Goal: Transaction & Acquisition: Obtain resource

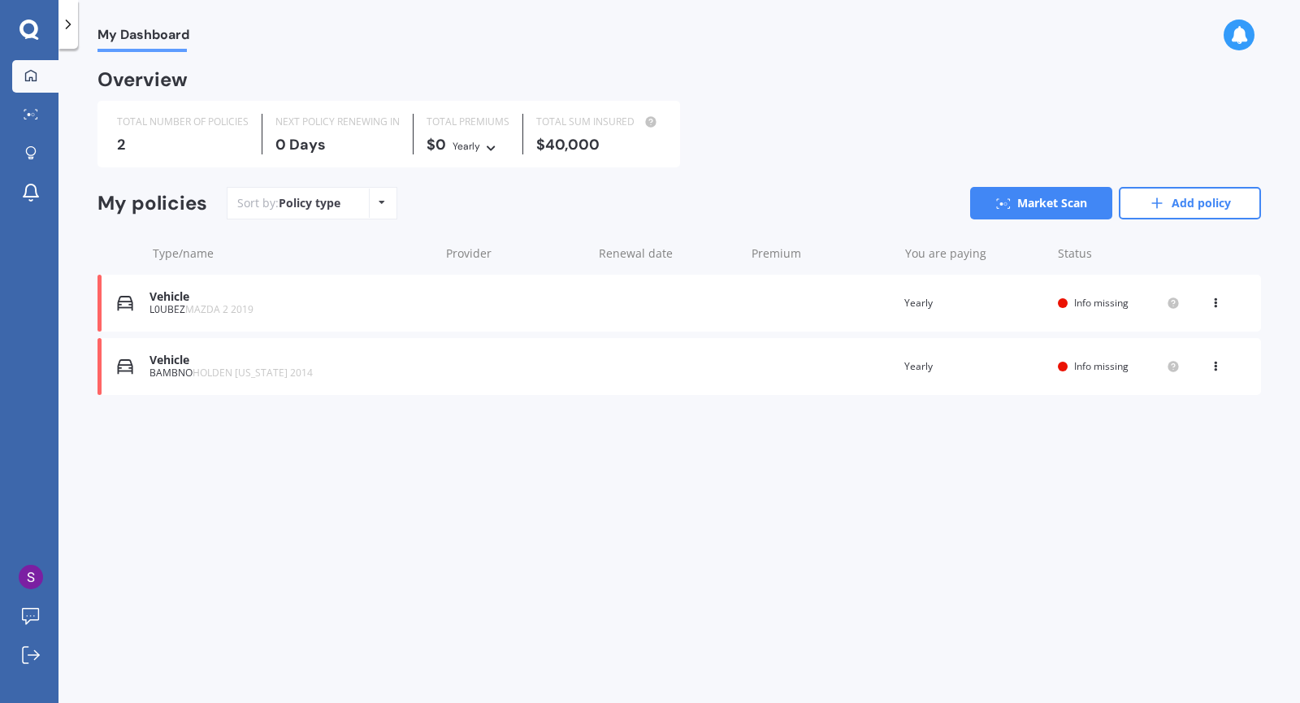
click at [1079, 305] on span "Info missing" at bounding box center [1101, 303] width 54 height 14
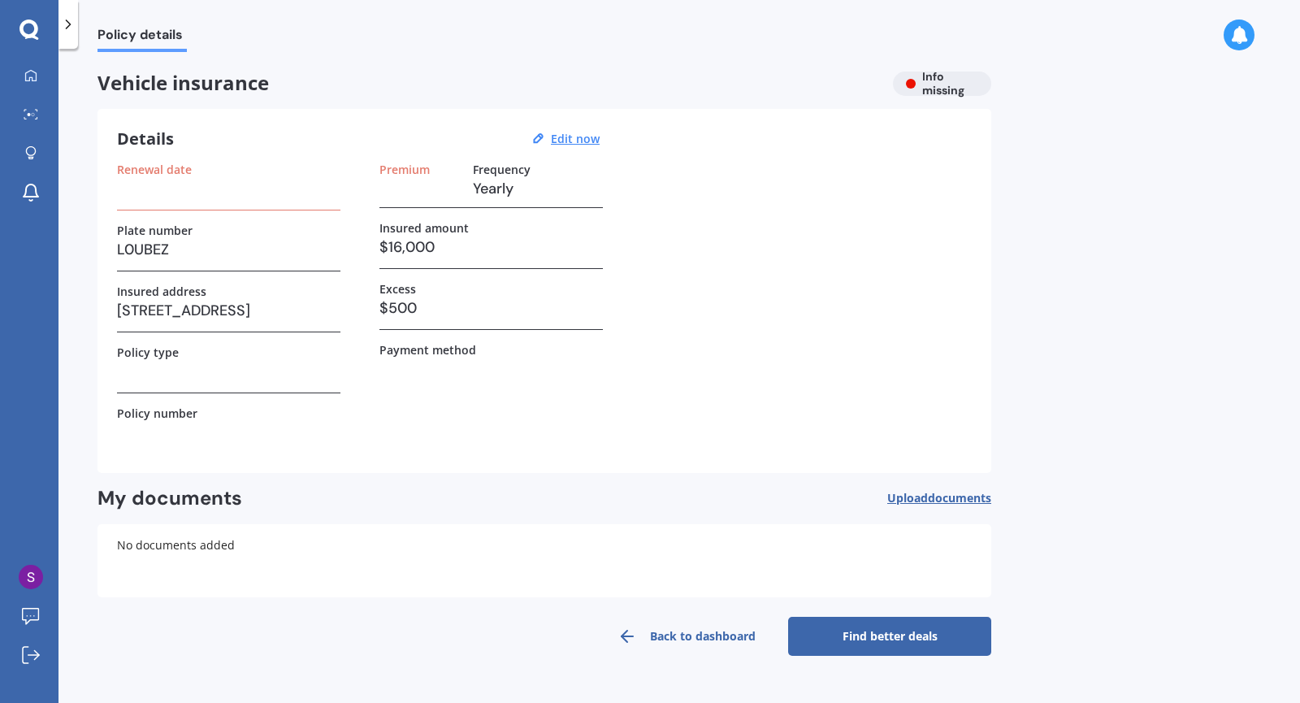
click at [513, 176] on h3 "Yearly" at bounding box center [538, 188] width 130 height 24
click at [575, 142] on u "Edit now" at bounding box center [575, 138] width 49 height 15
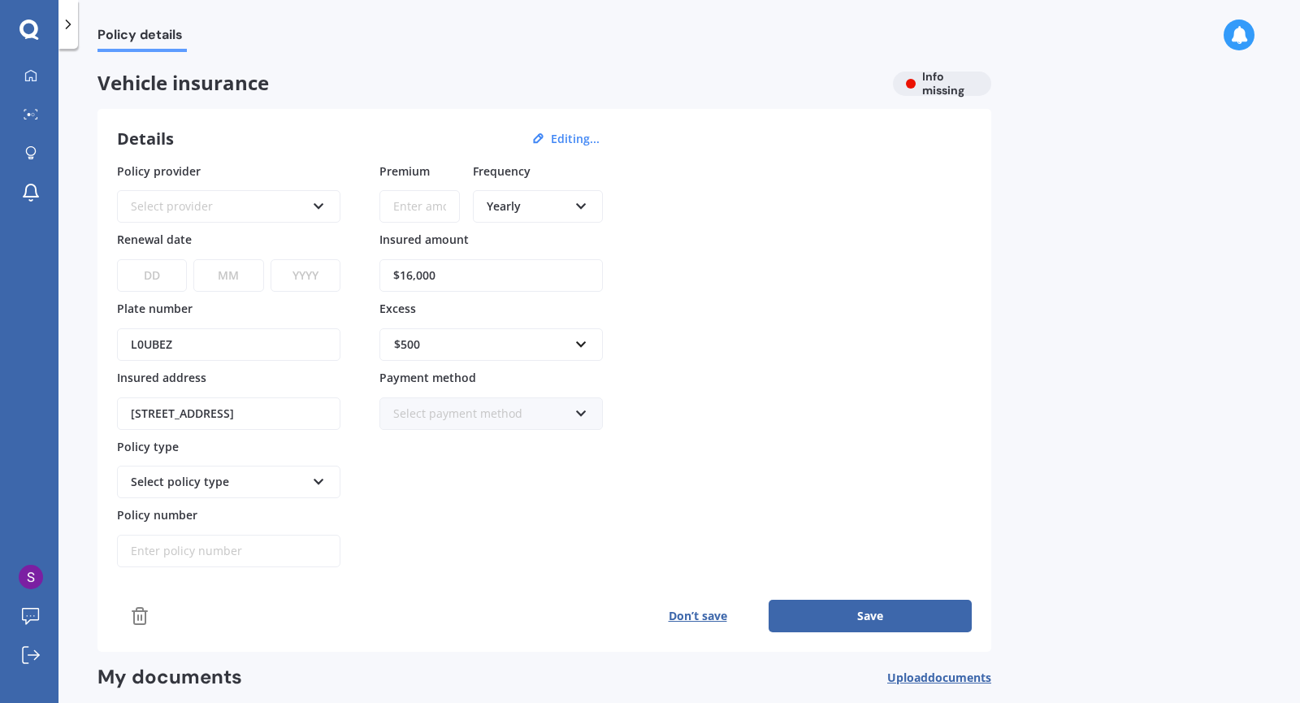
click at [581, 208] on icon at bounding box center [581, 202] width 14 height 11
click at [523, 334] on div "Monthly" at bounding box center [537, 324] width 127 height 29
click at [317, 484] on icon at bounding box center [319, 478] width 14 height 11
click at [320, 483] on icon at bounding box center [319, 478] width 14 height 11
click at [322, 204] on icon at bounding box center [319, 202] width 14 height 11
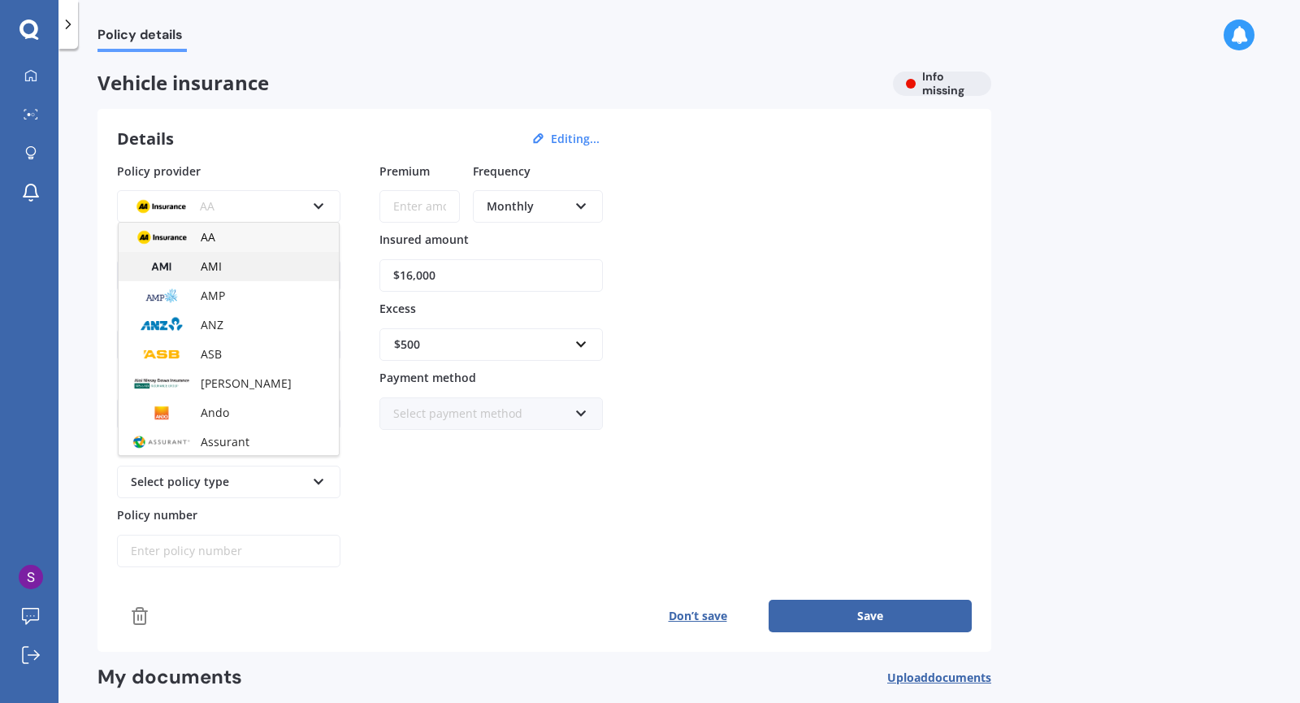
click at [211, 269] on span "AMI" at bounding box center [211, 265] width 21 height 15
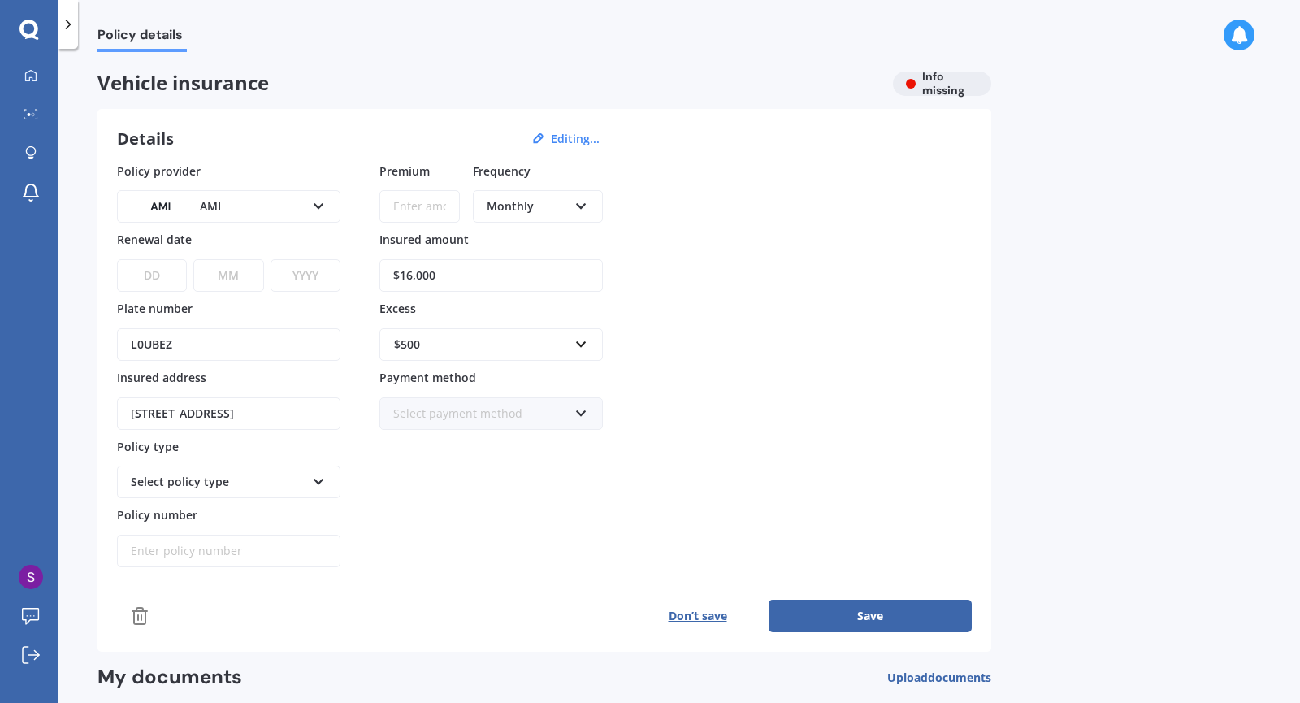
click at [889, 622] on button "Save" at bounding box center [870, 616] width 203 height 32
click at [404, 209] on input "Premium" at bounding box center [419, 206] width 80 height 32
type input "$72.00"
click at [885, 620] on button "Save" at bounding box center [870, 616] width 203 height 32
click at [145, 275] on select "DD 01 02 03 04 05 06 07 08 09 10 11 12 13 14 15 16 17 18 19 20 21 22 23 24 25 2…" at bounding box center [151, 275] width 68 height 32
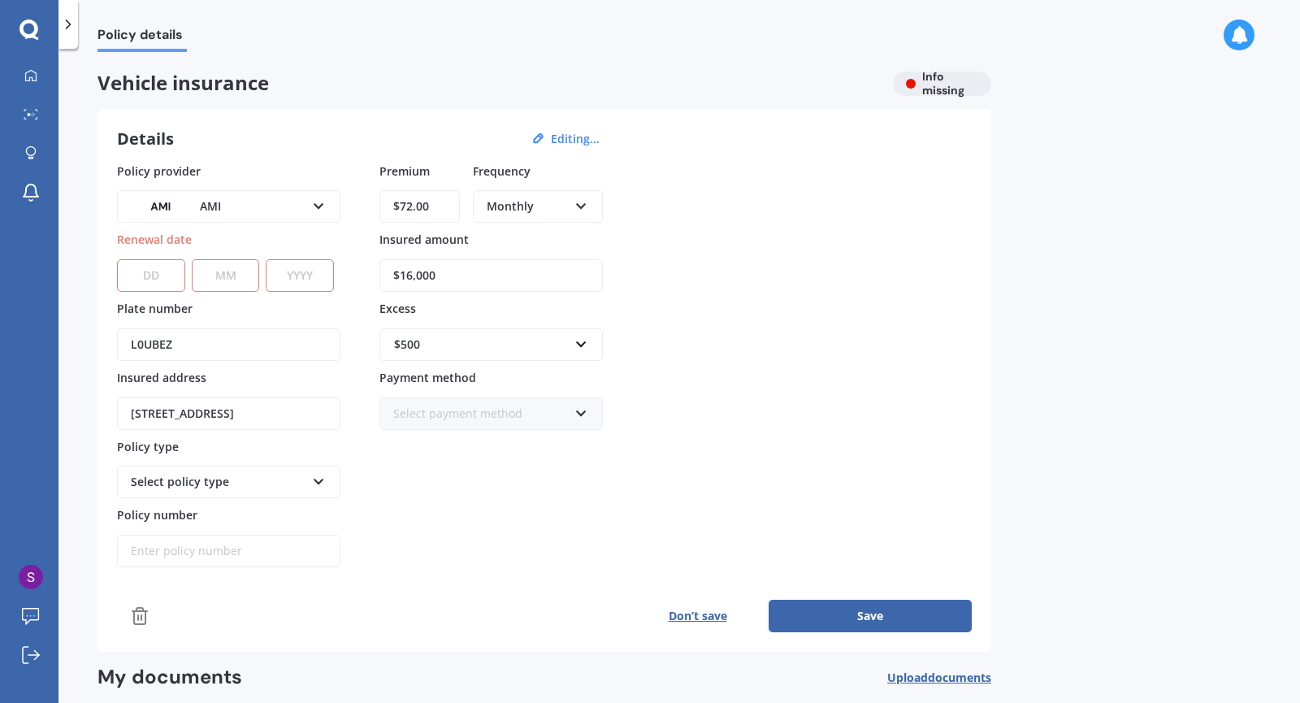
select select "07"
click at [220, 270] on select "MM 01 02 03 04 05 06 07 08 09 10 11 12" at bounding box center [226, 275] width 68 height 32
select select "05"
click at [305, 273] on select "YYYY 2027 2026 2025 2024 2023 2022 2021 2020 2019 2018 2017 2016 2015 2014 2013…" at bounding box center [300, 275] width 68 height 32
select select "2026"
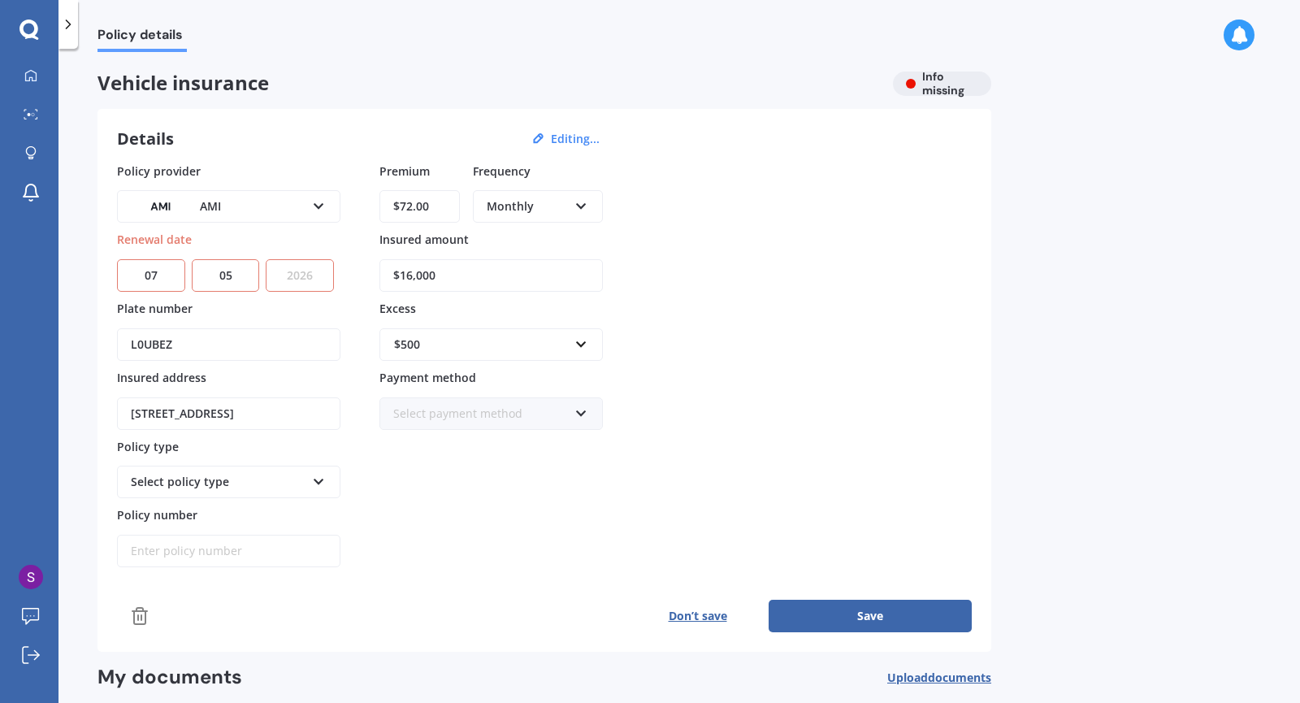
click at [270, 259] on select "YYYY 2027 2026 2025 2024 2023 2022 2021 2020 2019 2018 2017 2016 2015 2014 2013…" at bounding box center [300, 275] width 68 height 32
click at [902, 621] on button "Save" at bounding box center [870, 616] width 203 height 32
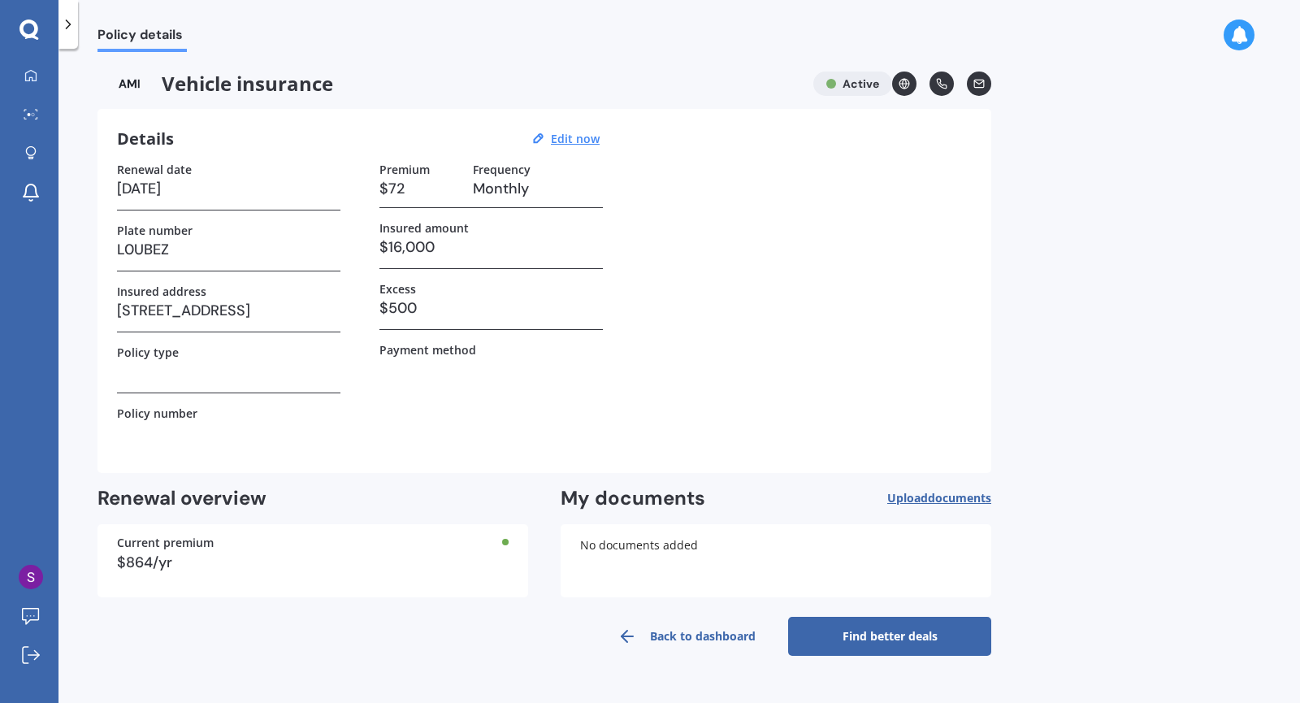
click at [915, 641] on link "Find better deals" at bounding box center [889, 636] width 203 height 39
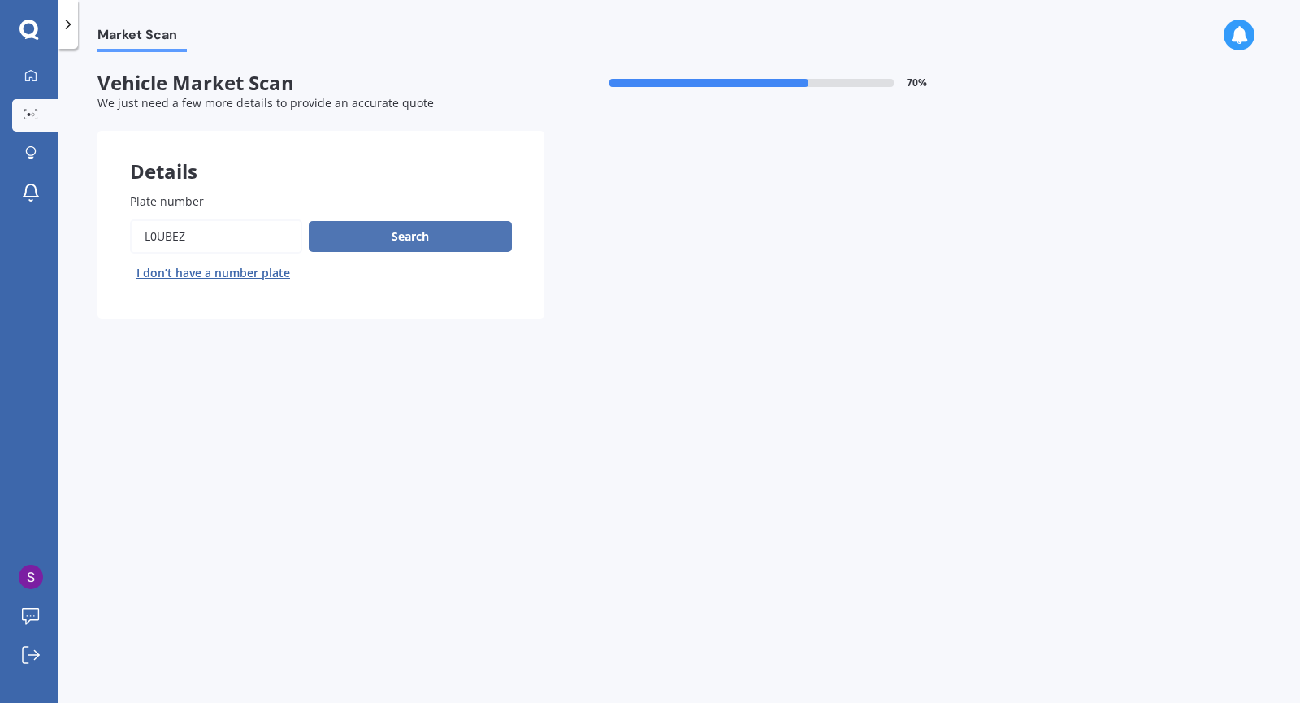
click at [426, 232] on button "Search" at bounding box center [410, 236] width 203 height 31
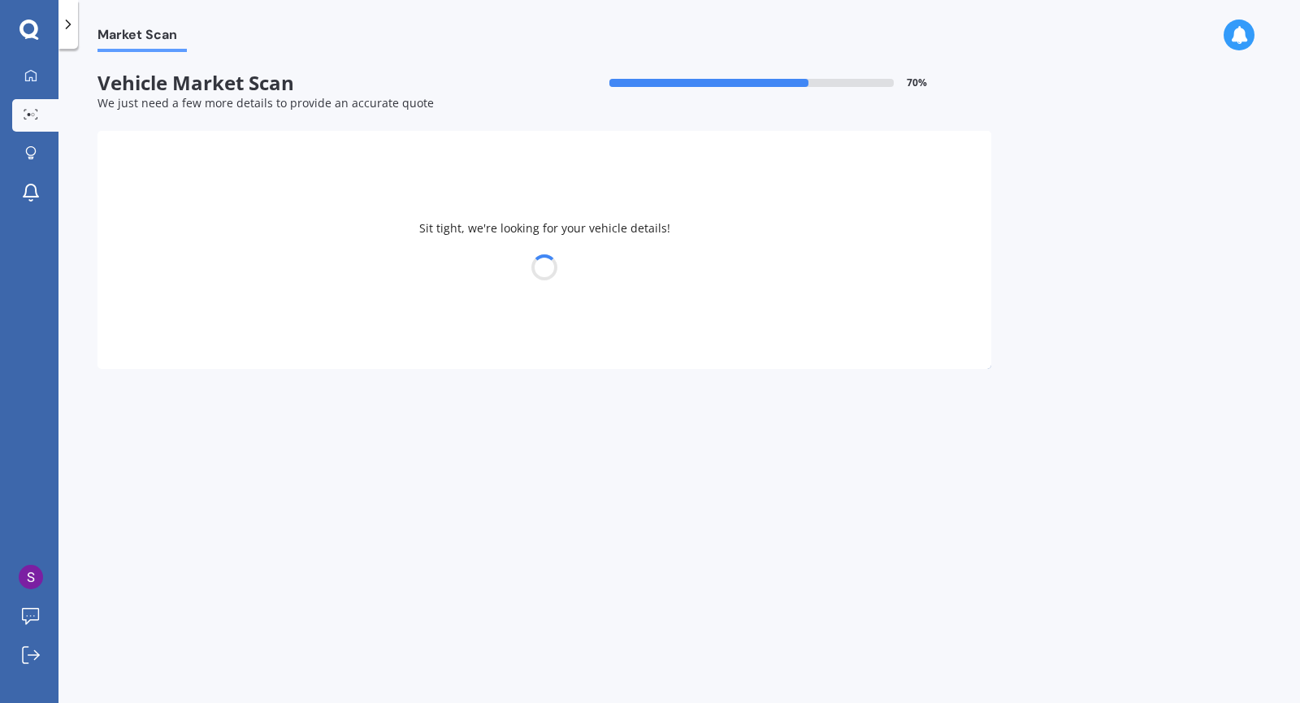
select select "MAZDA"
select select "14"
select select "06"
select select "1970"
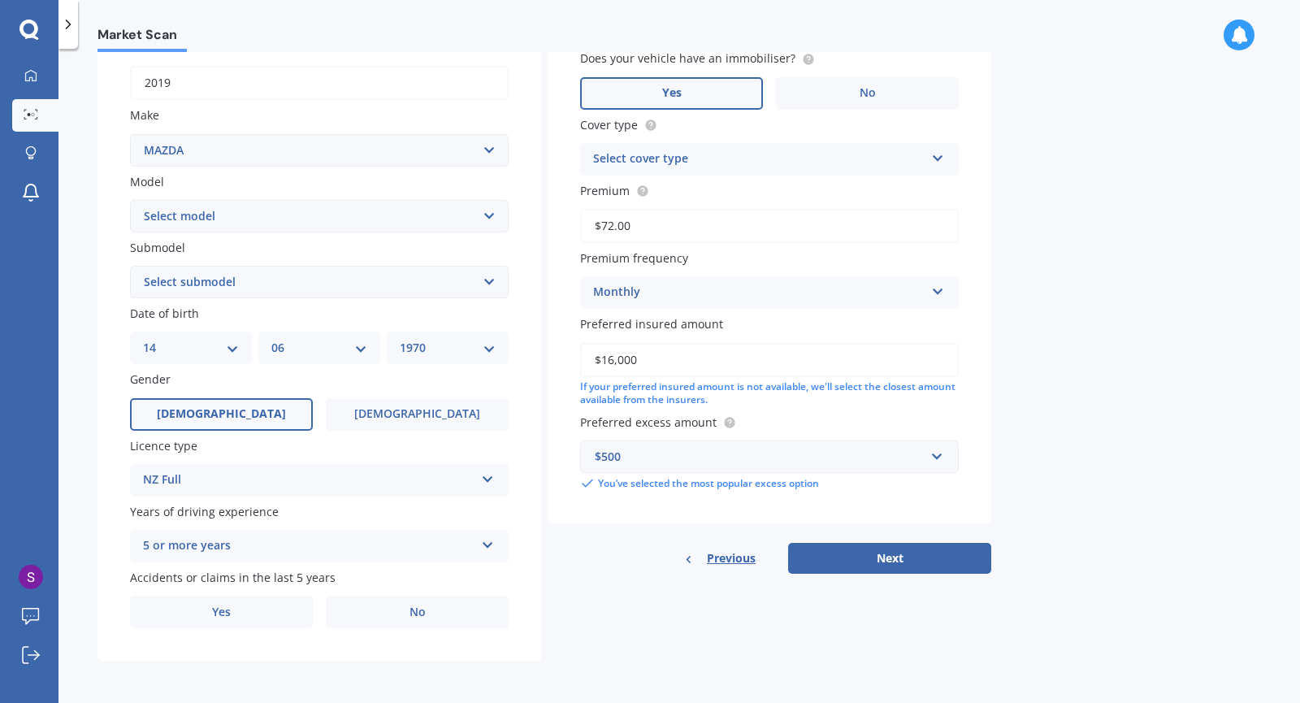
scroll to position [258, 0]
click at [423, 613] on span "No" at bounding box center [417, 612] width 16 height 14
click at [0, 0] on input "No" at bounding box center [0, 0] width 0 height 0
click at [925, 560] on button "Next" at bounding box center [889, 558] width 203 height 31
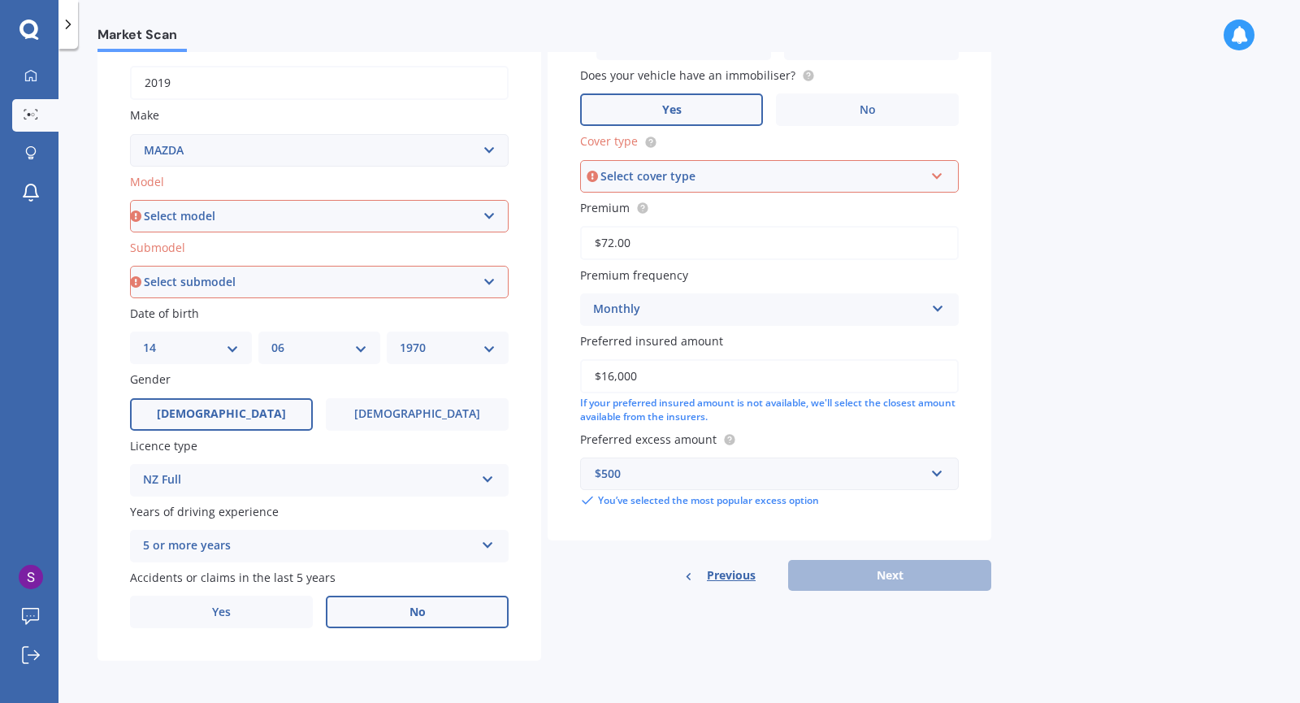
click at [938, 174] on icon at bounding box center [937, 172] width 14 height 11
click at [659, 266] on span "Comprehensive" at bounding box center [638, 265] width 86 height 15
click at [1103, 558] on div "Market Scan Vehicle Market Scan 70 % We just need a few more details to provide…" at bounding box center [678, 379] width 1241 height 654
click at [942, 578] on div "Previous Next" at bounding box center [770, 575] width 444 height 31
click at [488, 219] on select "Select model 121 2 3 323 323 / Familia 6 626 929 Atenza Autozam Axela AZ3 B2000…" at bounding box center [319, 216] width 379 height 32
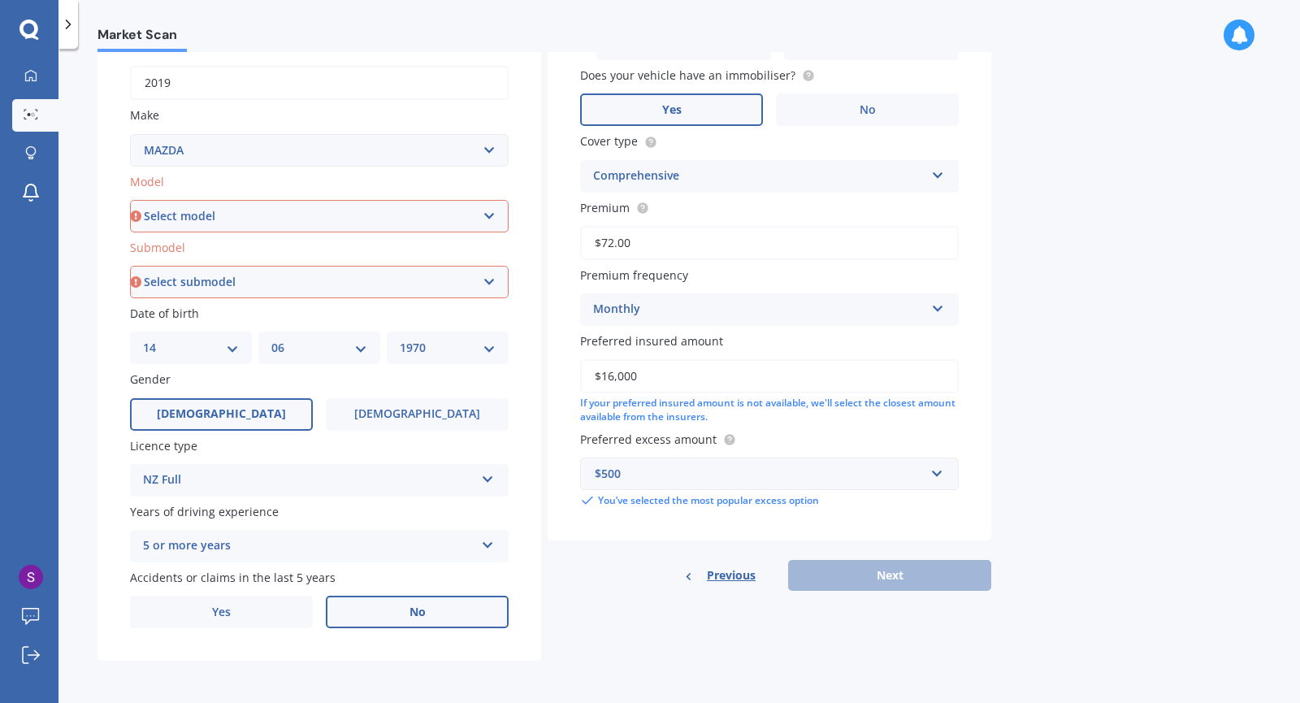
select select "2"
click at [130, 200] on select "Select model 121 2 3 323 323 / Familia 6 626 929 Atenza Autozam Axela AZ3 B2000…" at bounding box center [319, 216] width 379 height 32
click at [488, 286] on select "Select submodel (All) GLX GSX Limited" at bounding box center [319, 282] width 379 height 32
select select "GSX"
click at [130, 266] on select "Select submodel (All) GLX GSX Limited" at bounding box center [319, 282] width 379 height 32
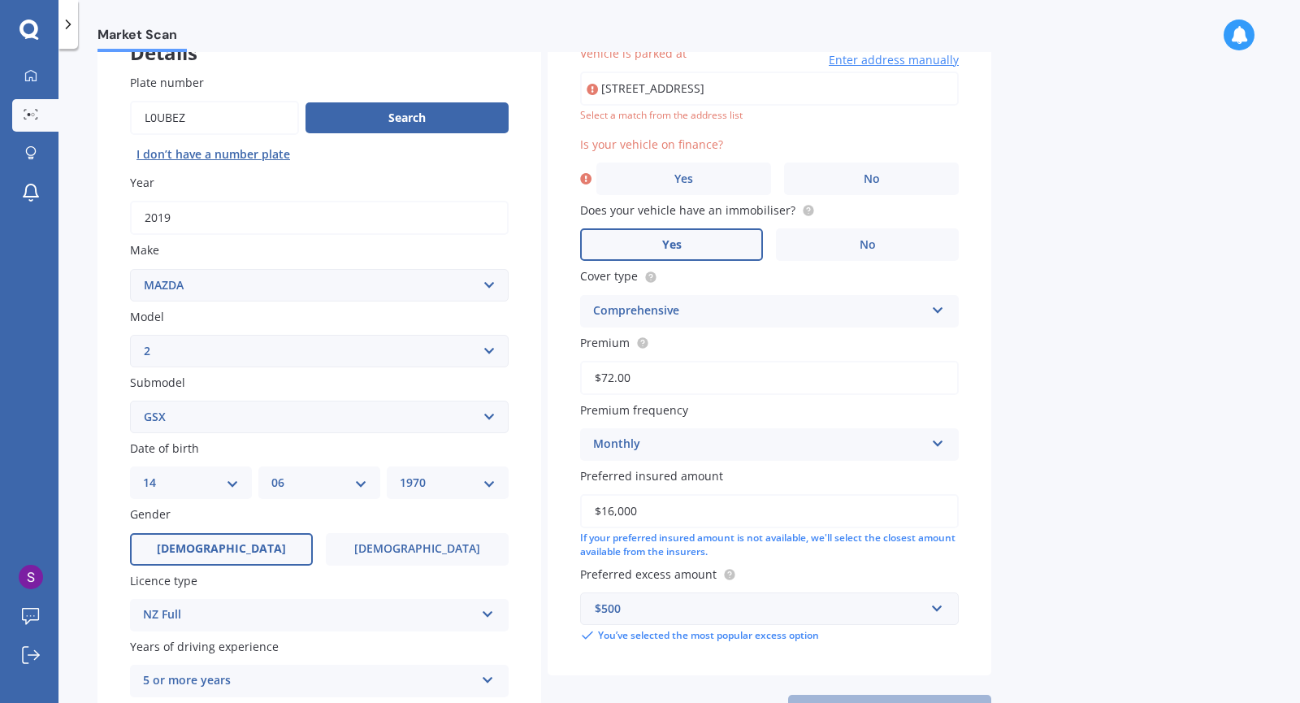
scroll to position [111, 0]
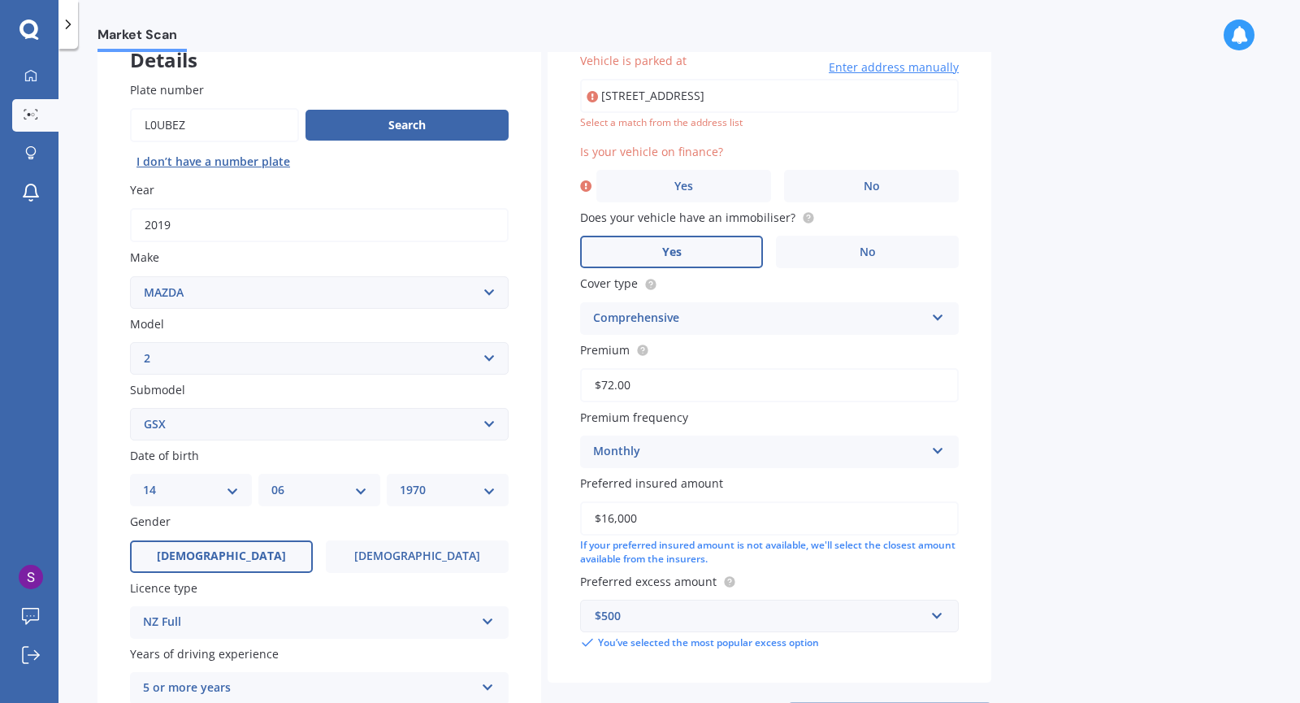
type input "[STREET_ADDRESS]"
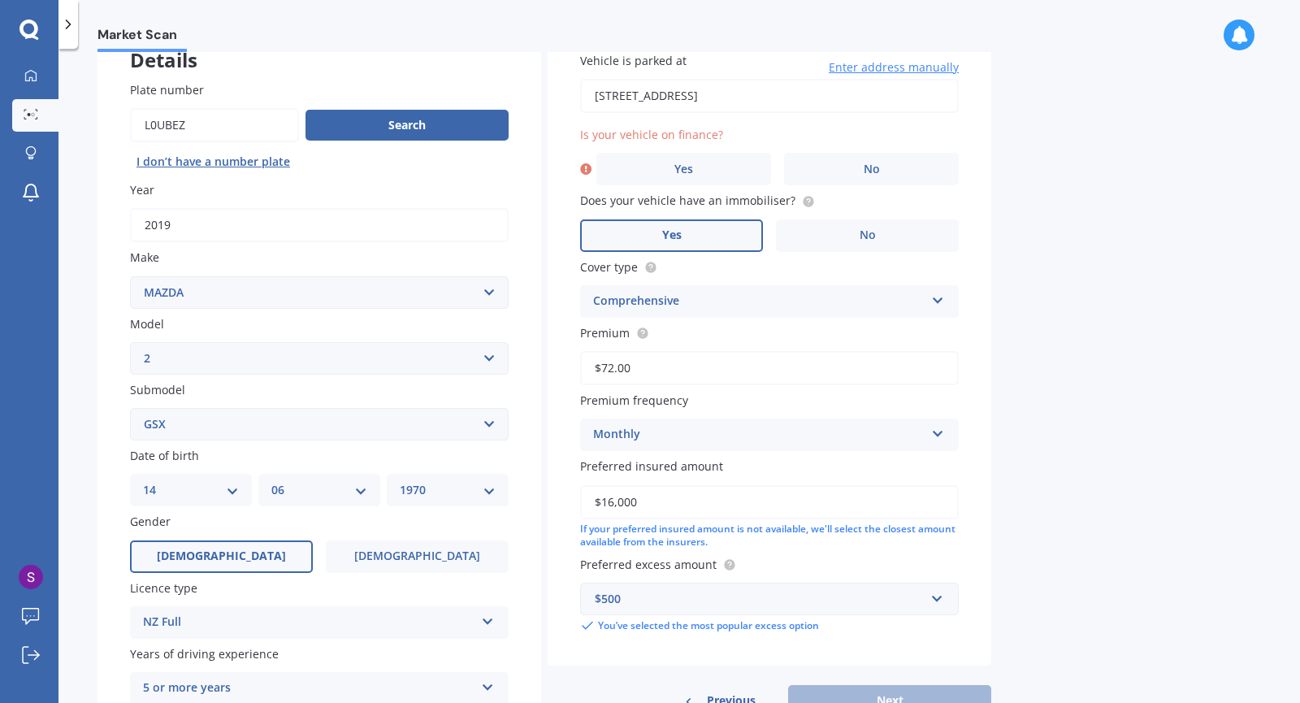
click at [875, 171] on span "No" at bounding box center [872, 169] width 16 height 14
click at [0, 0] on input "No" at bounding box center [0, 0] width 0 height 0
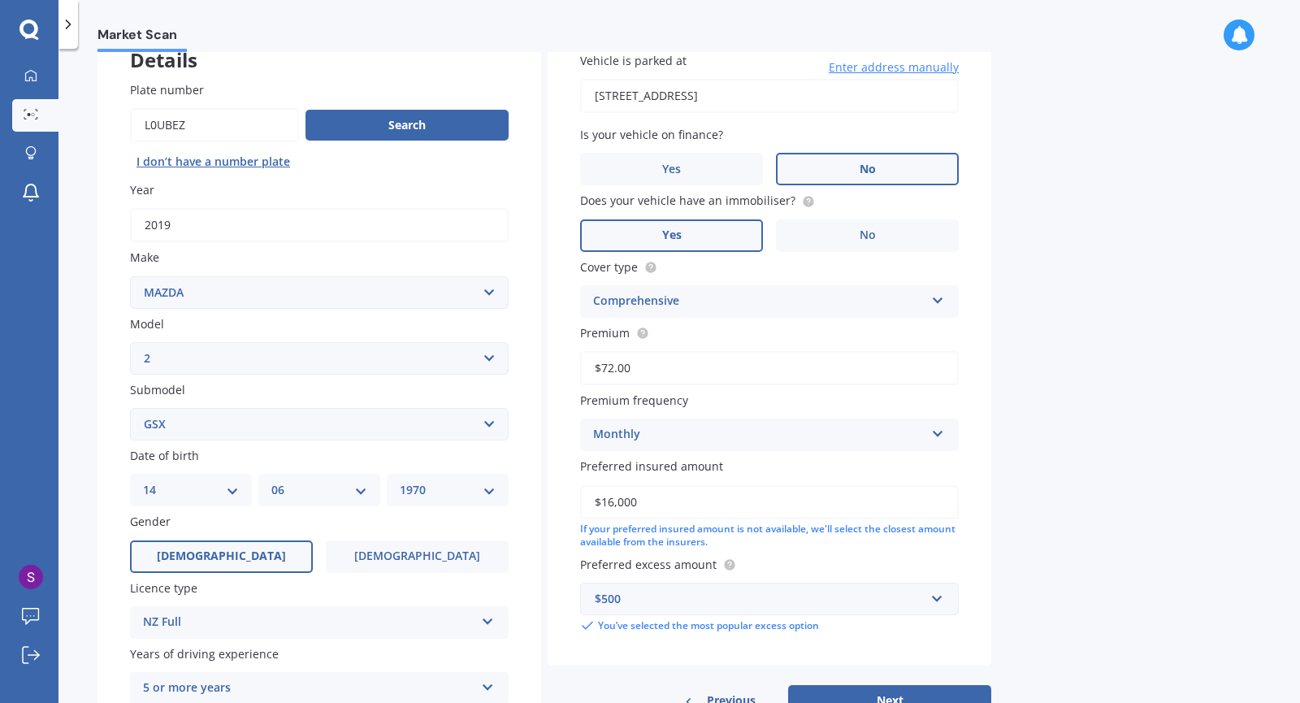
scroll to position [258, 0]
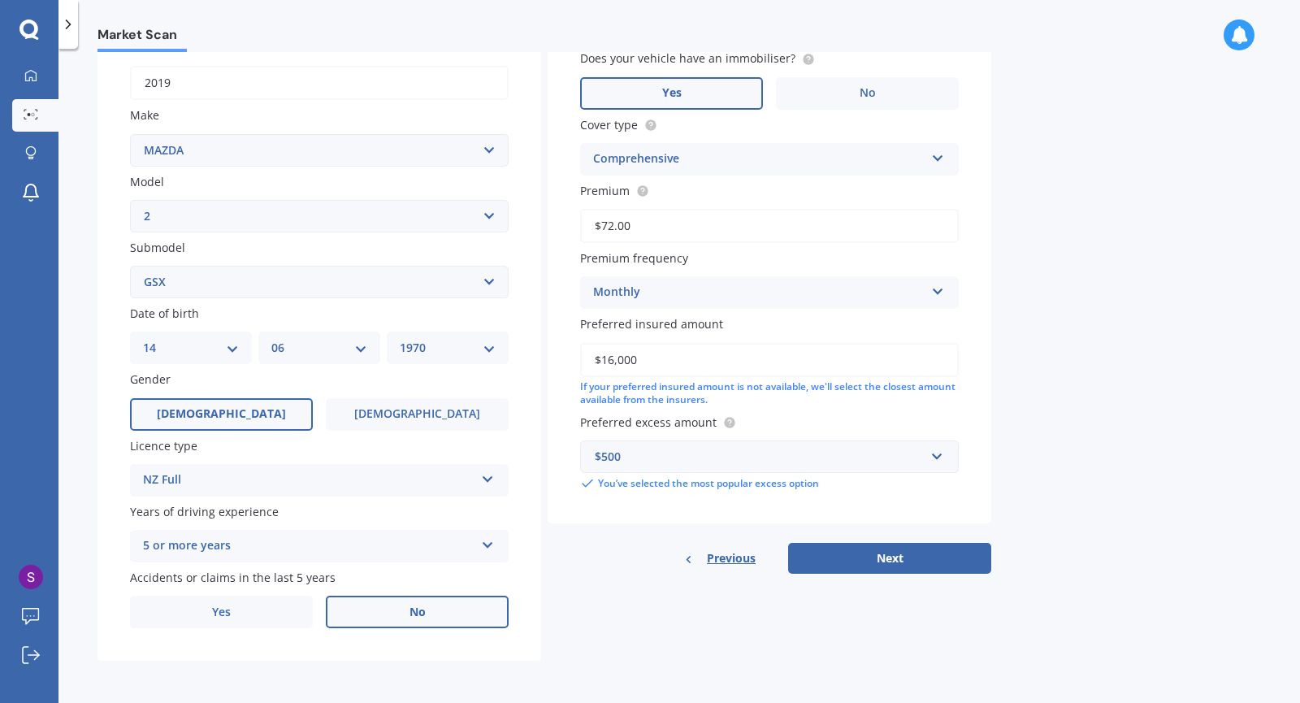
click at [381, 409] on label "[DEMOGRAPHIC_DATA]" at bounding box center [417, 414] width 183 height 32
click at [0, 0] on input "[DEMOGRAPHIC_DATA]" at bounding box center [0, 0] width 0 height 0
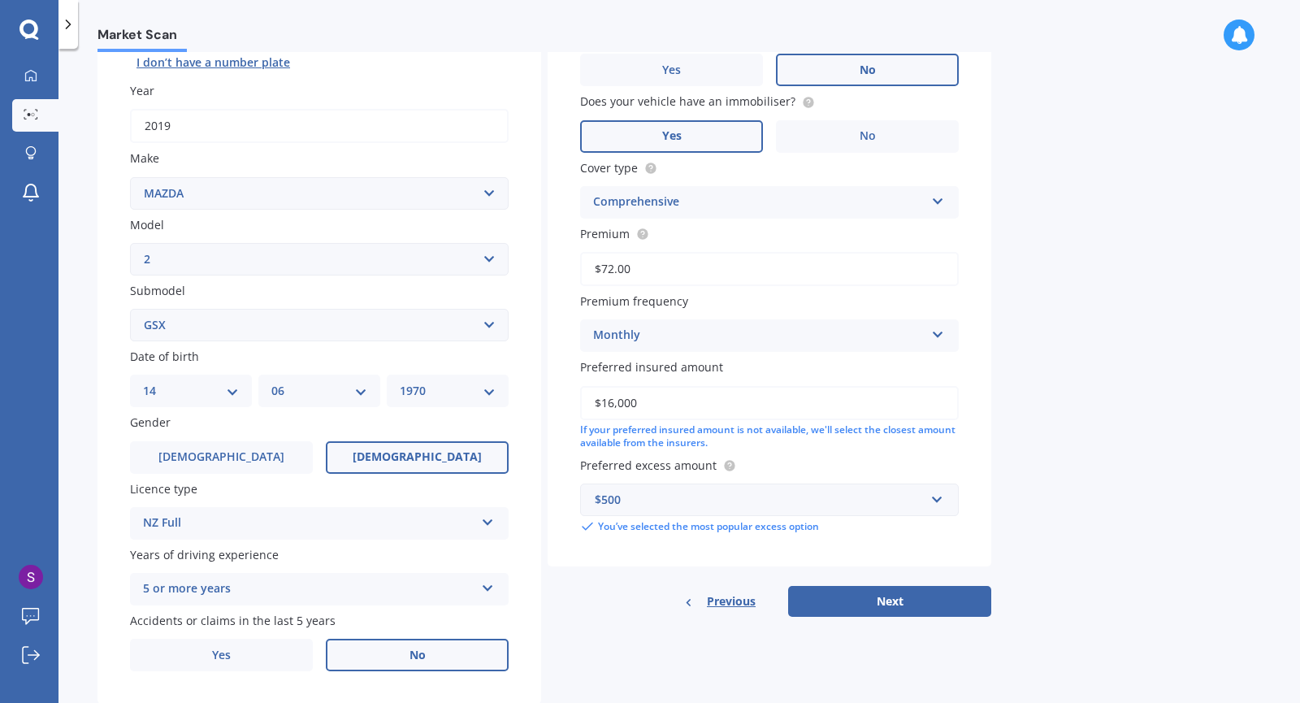
scroll to position [214, 0]
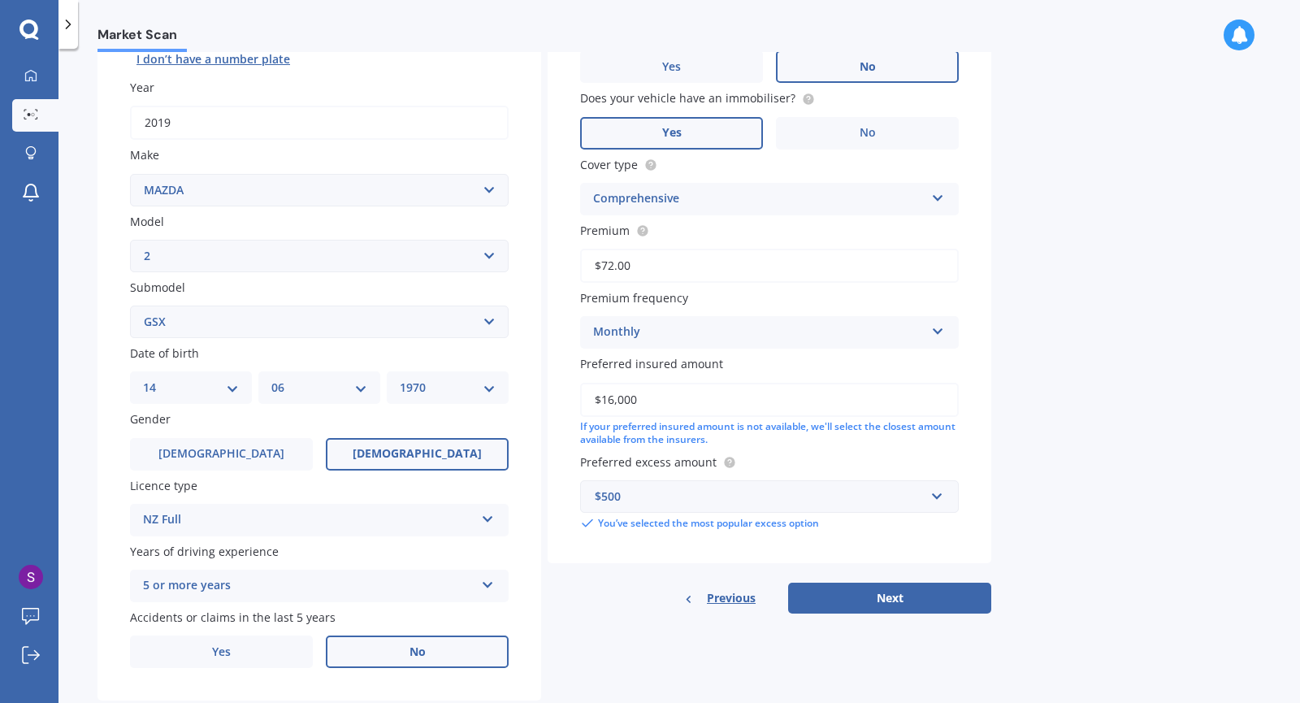
click at [938, 603] on button "Next" at bounding box center [889, 597] width 203 height 31
select select "14"
select select "06"
select select "1970"
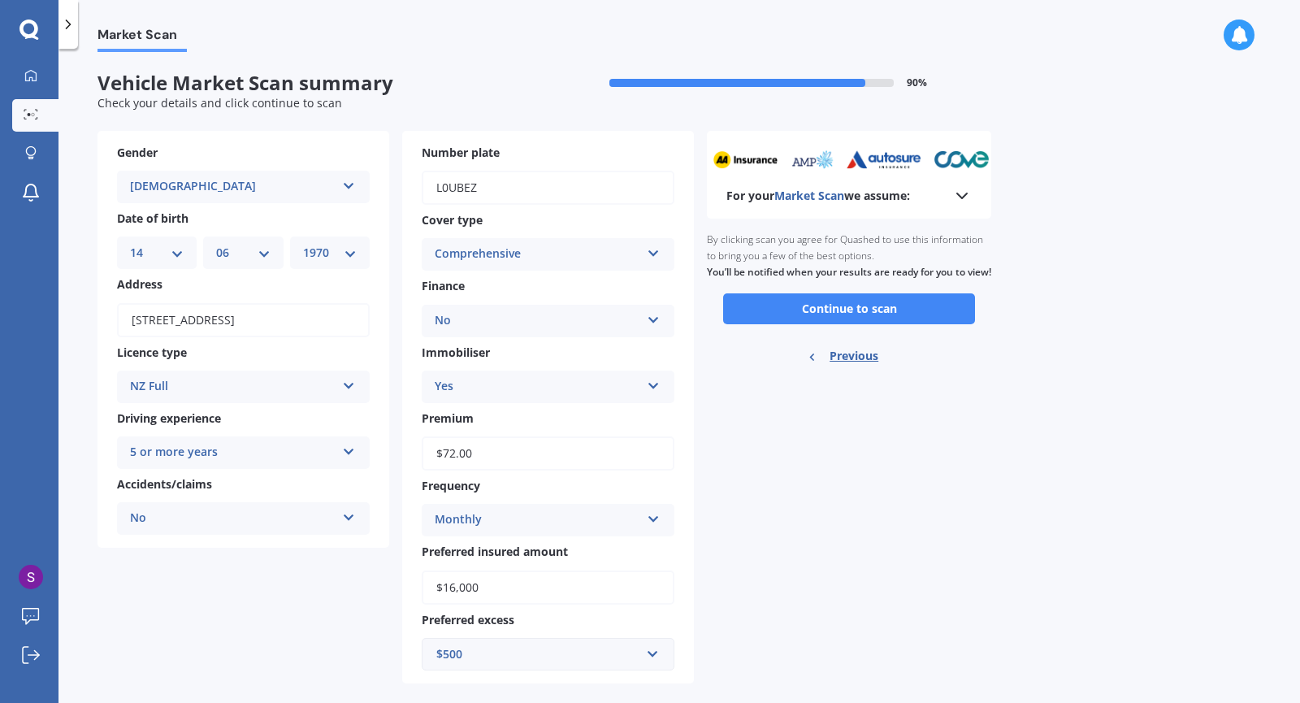
scroll to position [26, 0]
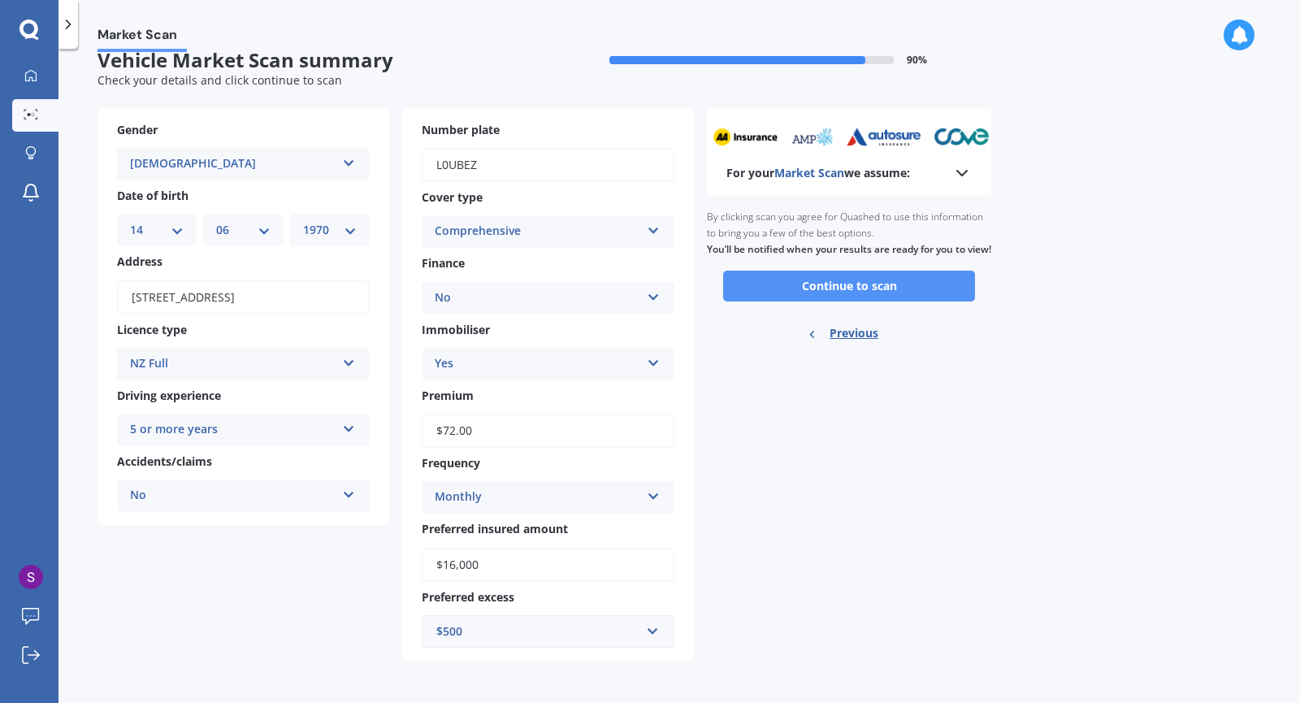
click at [884, 301] on button "Continue to scan" at bounding box center [849, 286] width 252 height 31
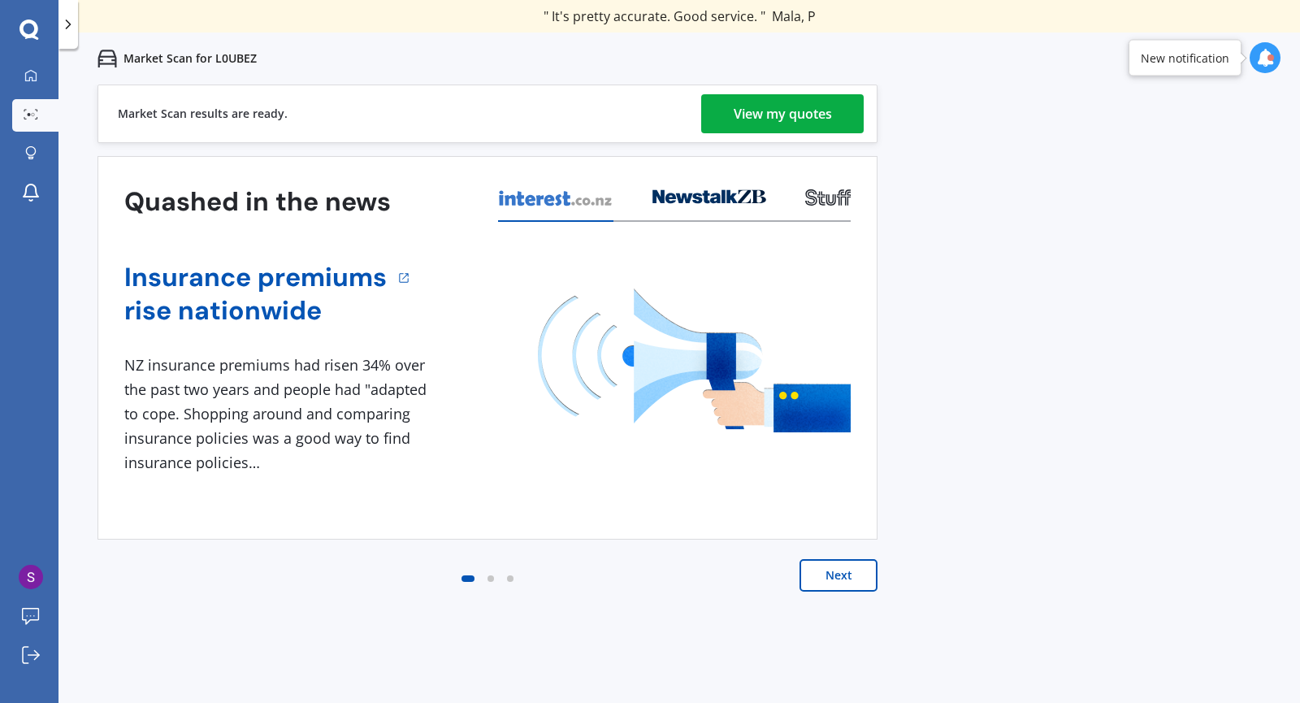
click at [787, 123] on div "View my quotes" at bounding box center [783, 113] width 98 height 39
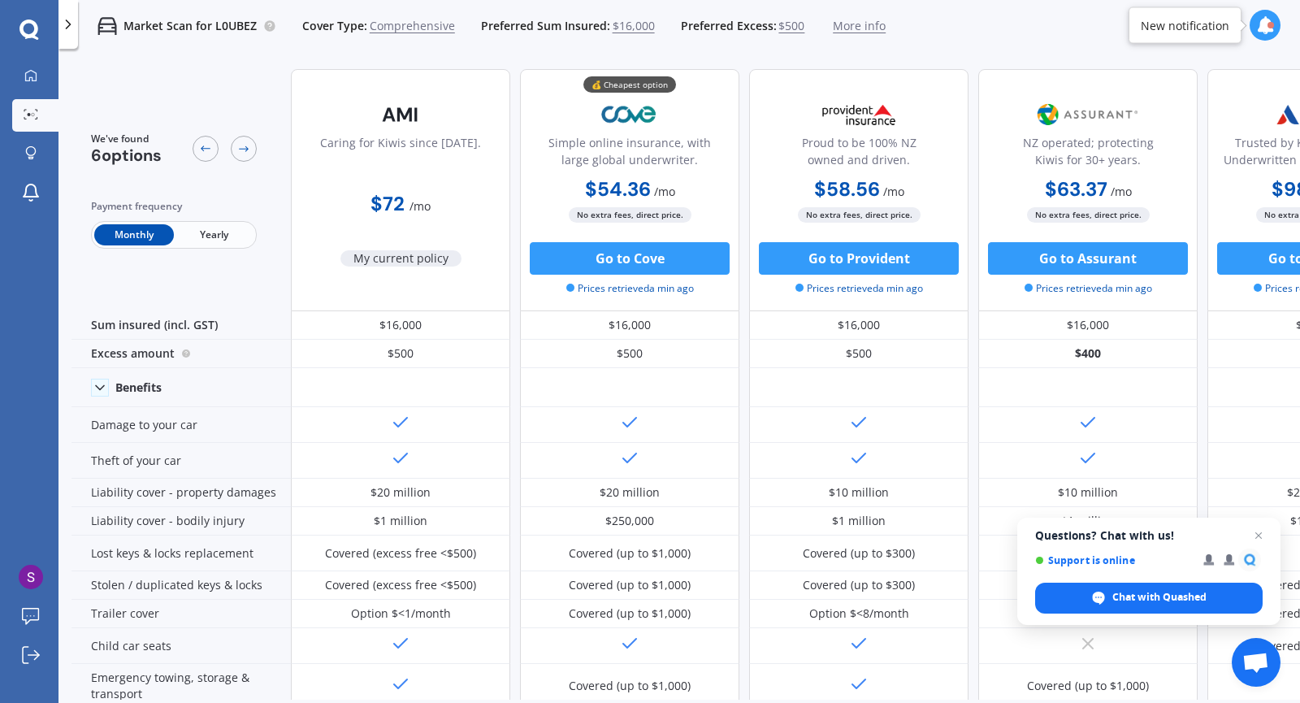
click at [35, 77] on icon at bounding box center [30, 75] width 13 height 13
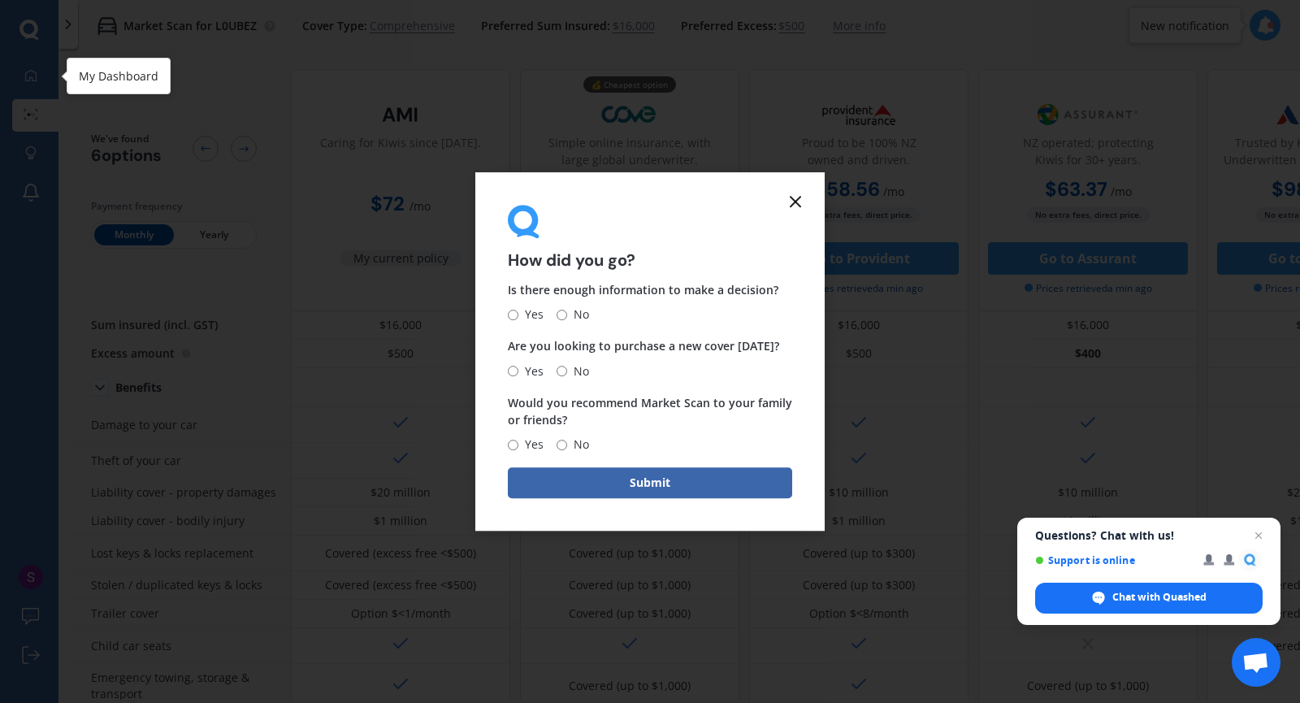
click at [797, 209] on icon at bounding box center [795, 201] width 19 height 19
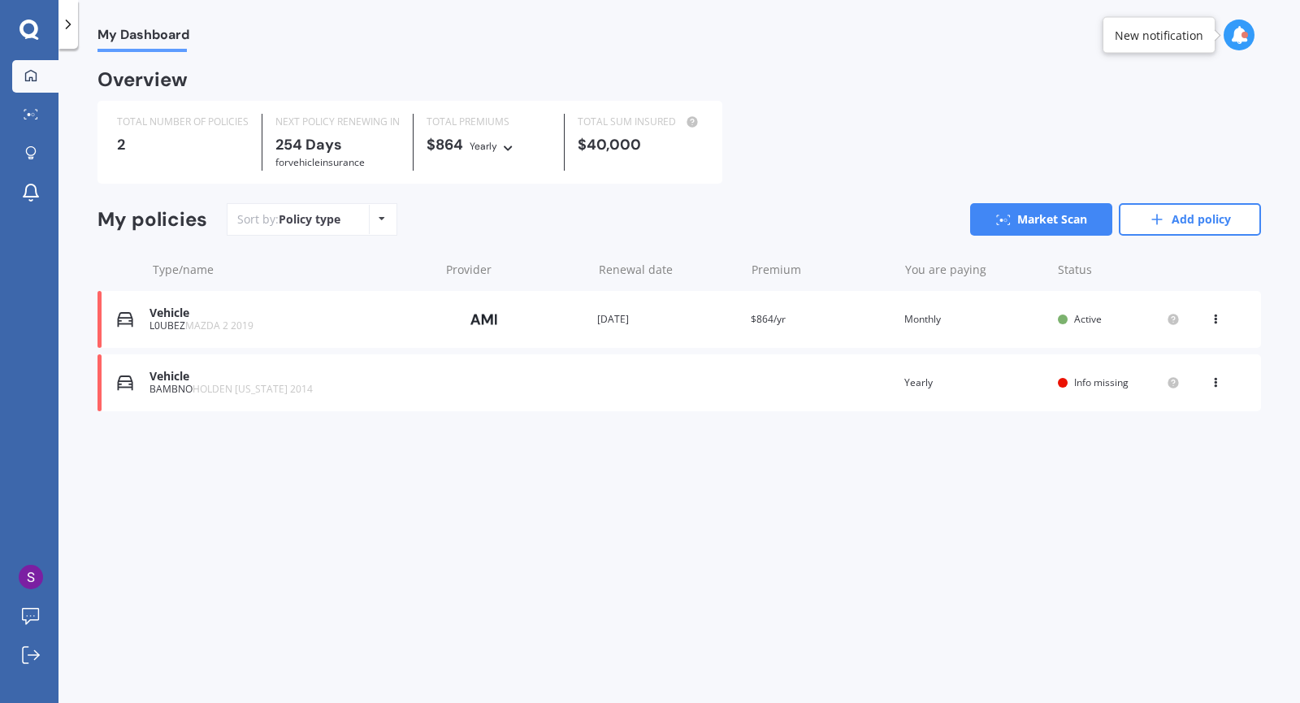
click at [163, 388] on div "BAMBNO HOLDEN [US_STATE] 2014" at bounding box center [289, 388] width 281 height 11
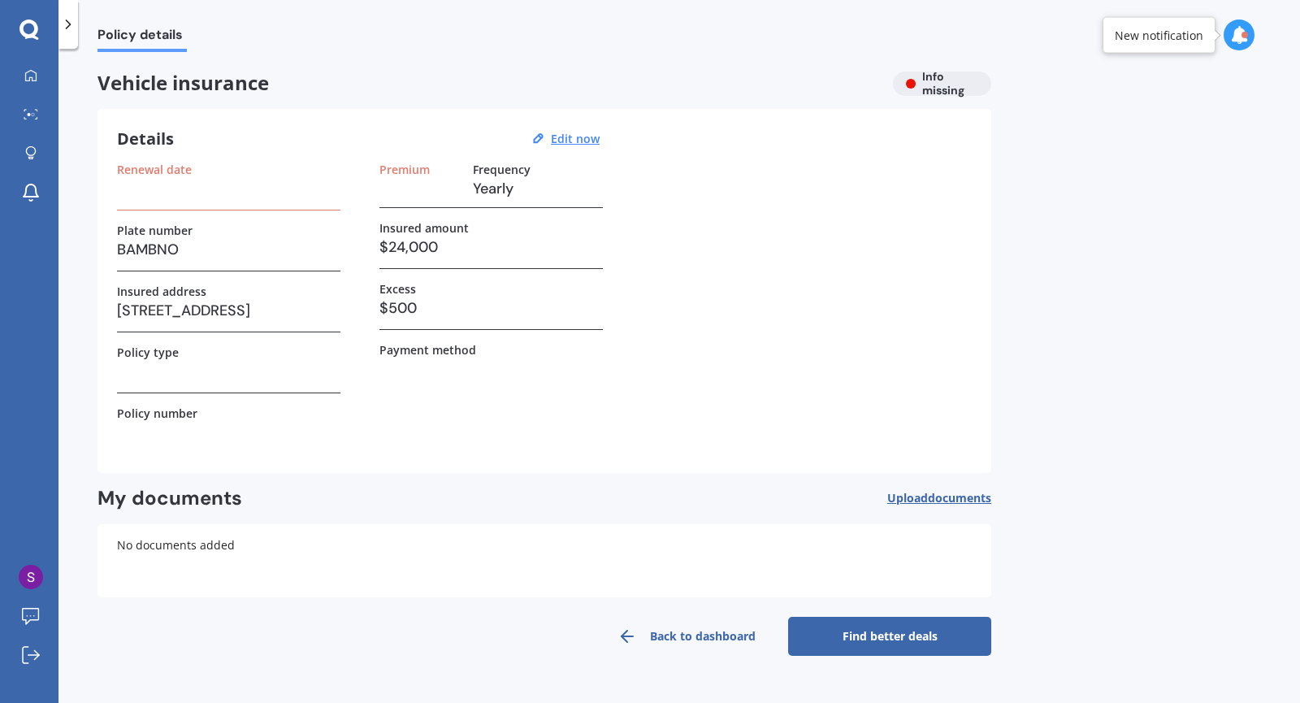
click at [150, 170] on label "Renewal date" at bounding box center [154, 169] width 75 height 14
click at [578, 139] on u "Edit now" at bounding box center [575, 138] width 49 height 15
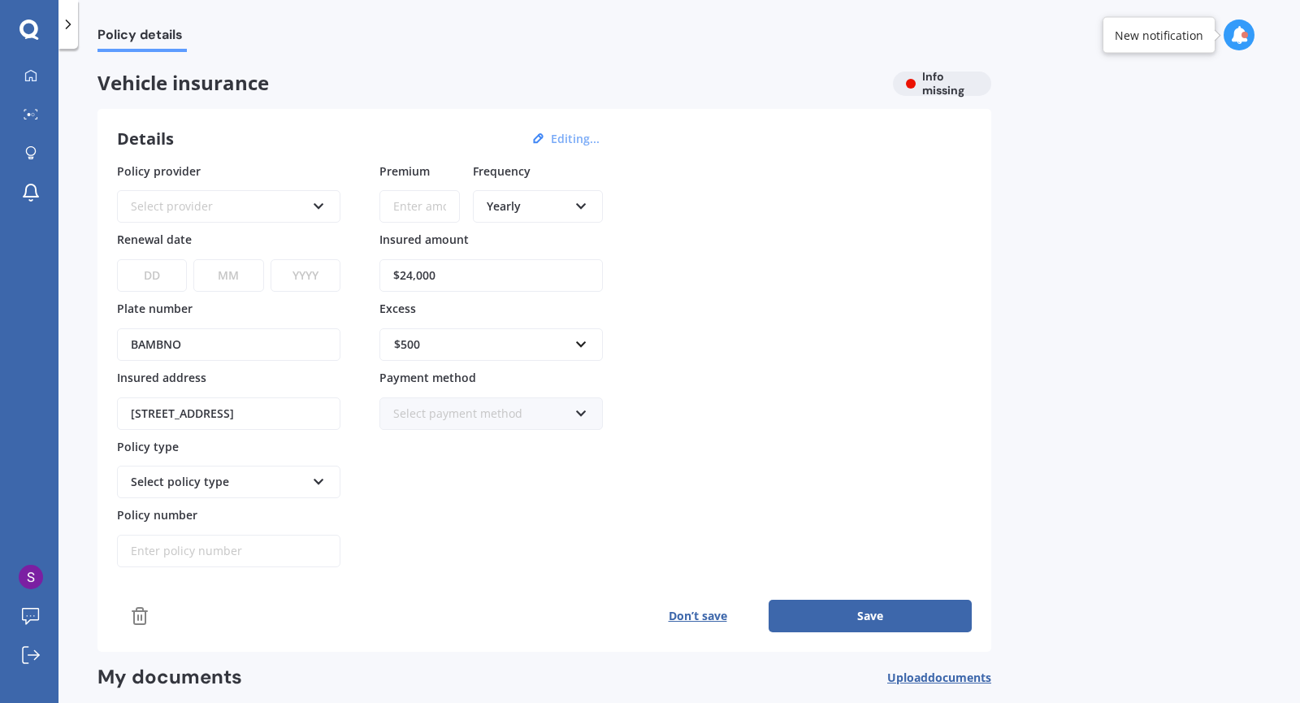
click at [321, 206] on icon at bounding box center [319, 202] width 14 height 11
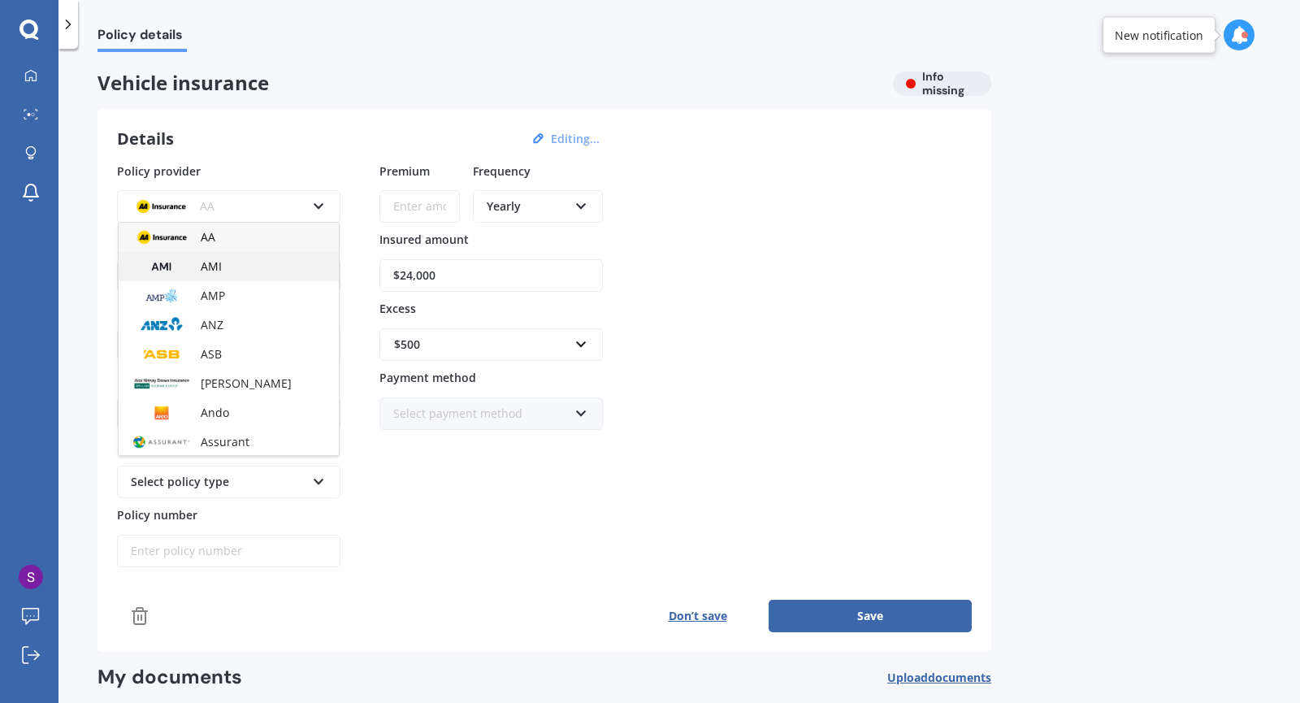
click at [202, 271] on span "AMI" at bounding box center [211, 265] width 21 height 15
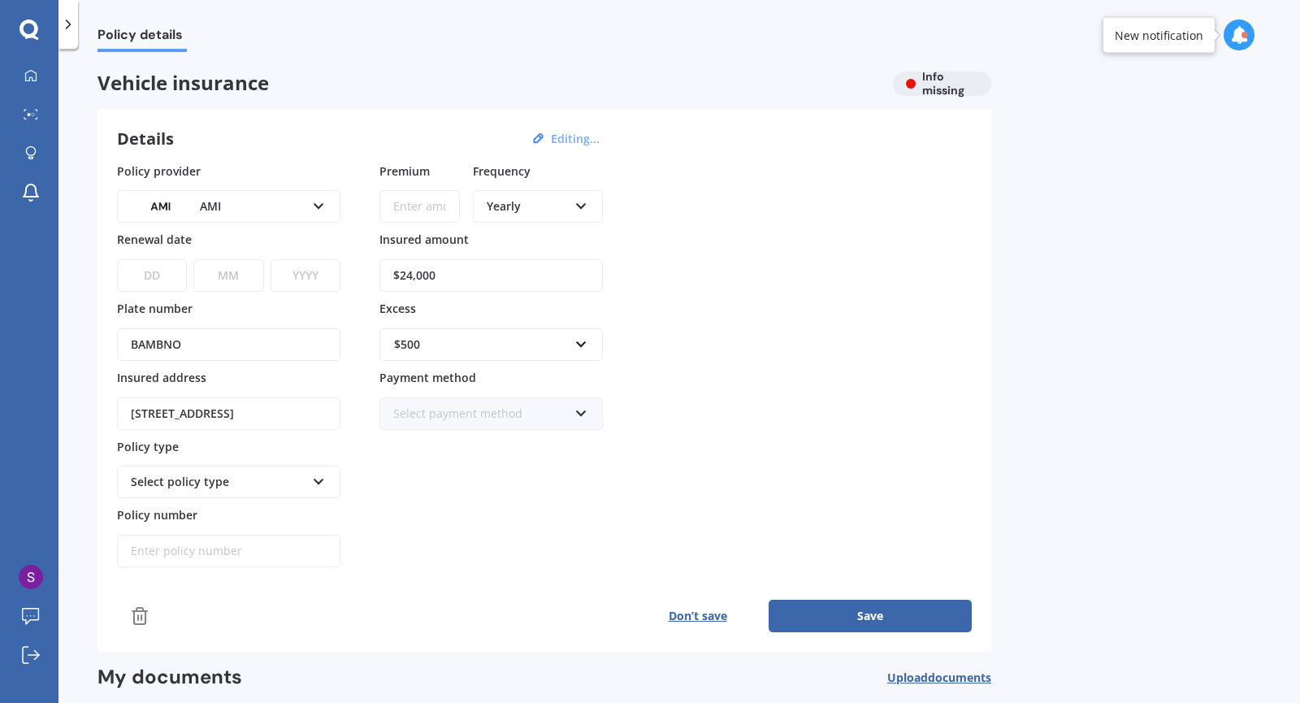
click at [142, 275] on select "DD 01 02 03 04 05 06 07 08 09 10 11 12 13 14 15 16 17 18 19 20 21 22 23 24 25 2…" at bounding box center [152, 275] width 70 height 32
select select "29"
click at [117, 259] on select "DD 01 02 03 04 05 06 07 08 09 10 11 12 13 14 15 16 17 18 19 20 21 22 23 24 25 2…" at bounding box center [152, 275] width 70 height 32
click at [223, 276] on select "MM 01 02 03 04 05 06 07 08 09 10 11 12" at bounding box center [228, 275] width 70 height 32
select select "09"
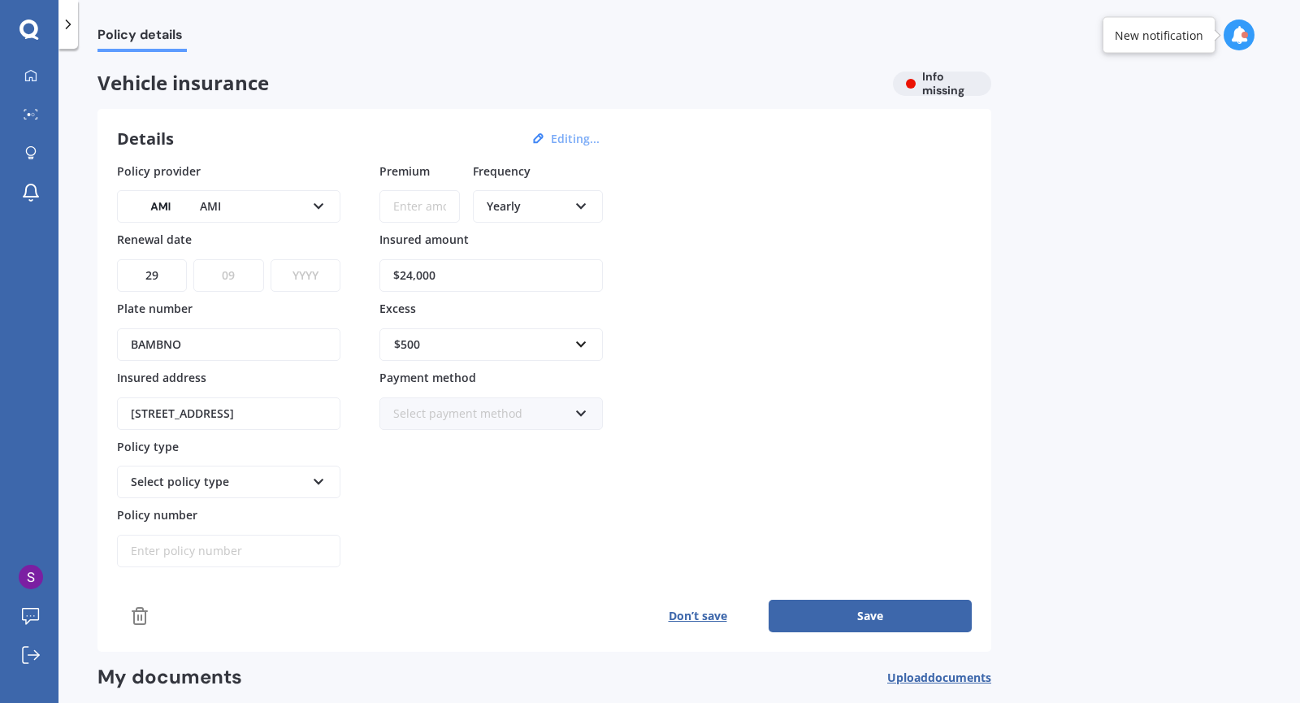
click at [193, 259] on select "MM 01 02 03 04 05 06 07 08 09 10 11 12" at bounding box center [228, 275] width 70 height 32
click at [304, 271] on select "YYYY 2027 2026 2025 2024 2023 2022 2021 2020 2019 2018 2017 2016 2015 2014 2013…" at bounding box center [306, 275] width 70 height 32
select select "2025"
click at [271, 259] on select "YYYY 2027 2026 2025 2024 2023 2022 2021 2020 2019 2018 2017 2016 2015 2014 2013…" at bounding box center [306, 275] width 70 height 32
click at [408, 211] on input "Premium" at bounding box center [419, 206] width 80 height 32
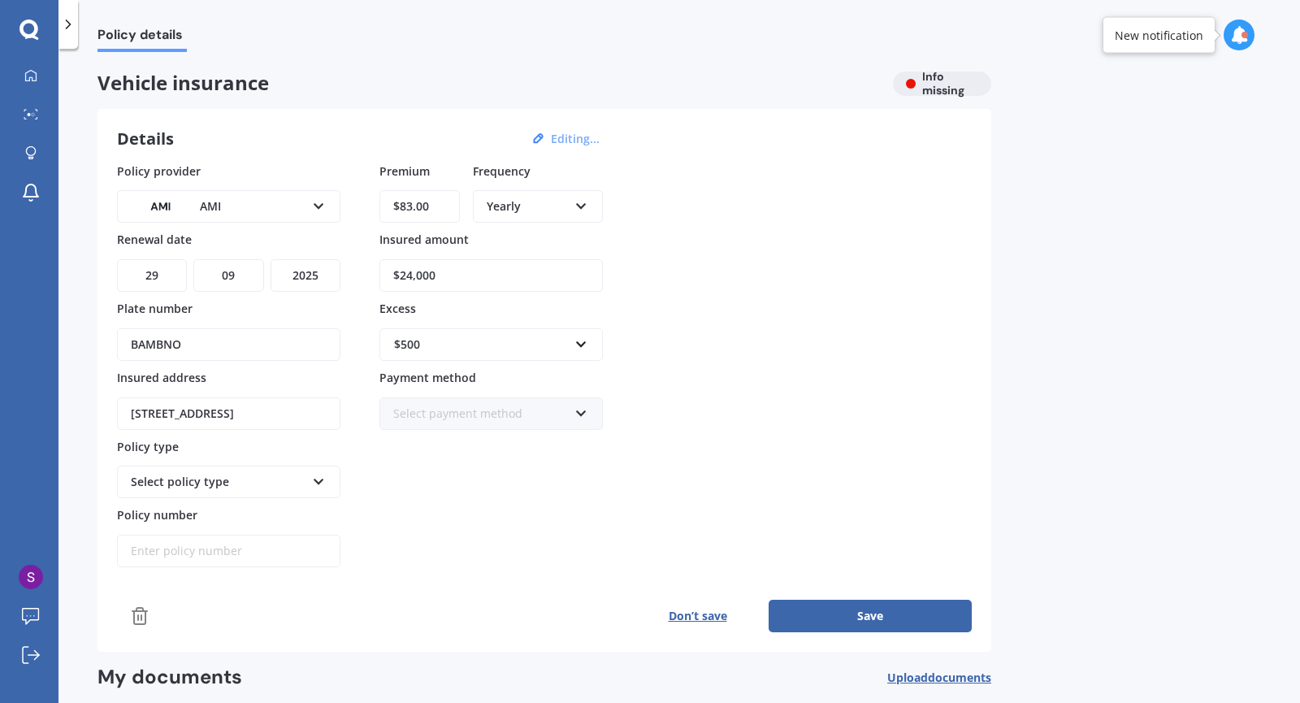
type input "$83.00"
click at [582, 209] on icon at bounding box center [581, 202] width 14 height 11
click at [523, 326] on span "Monthly" at bounding box center [509, 324] width 45 height 15
click at [318, 484] on icon at bounding box center [319, 478] width 14 height 11
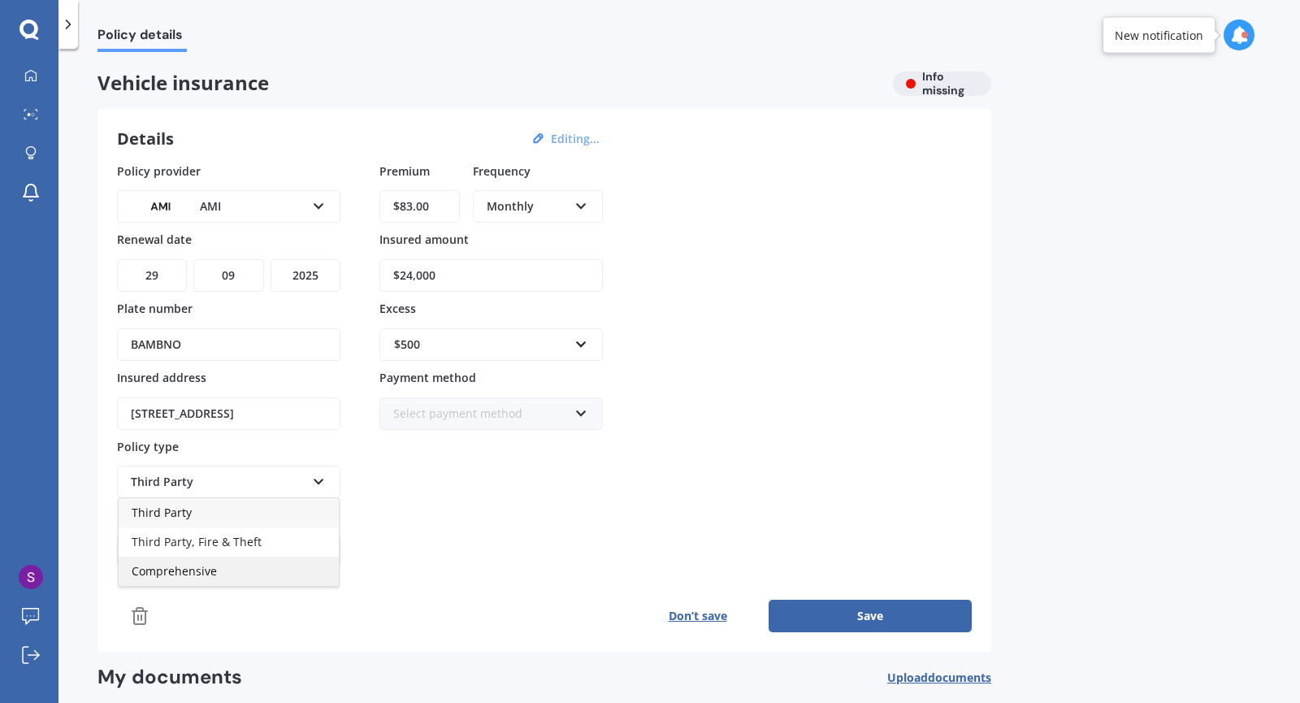
click at [159, 578] on span "Comprehensive" at bounding box center [174, 570] width 85 height 15
click at [878, 621] on button "Save" at bounding box center [870, 616] width 203 height 32
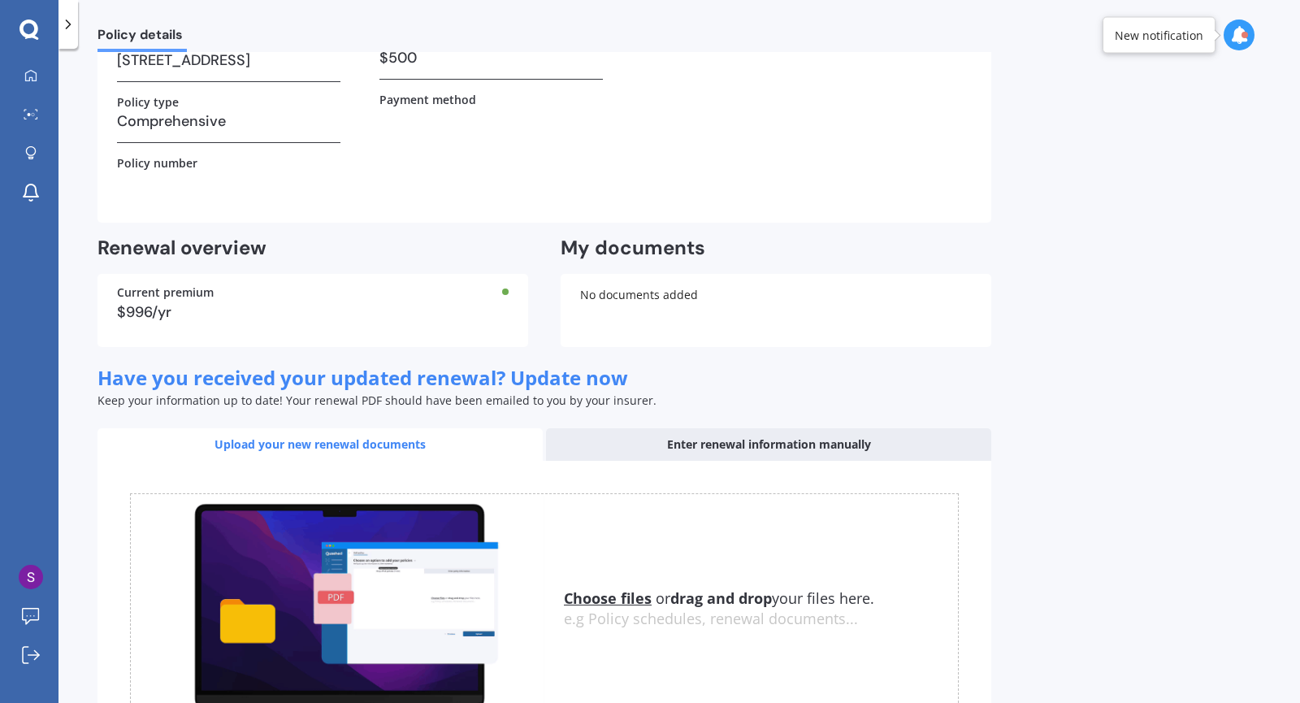
scroll to position [384, 0]
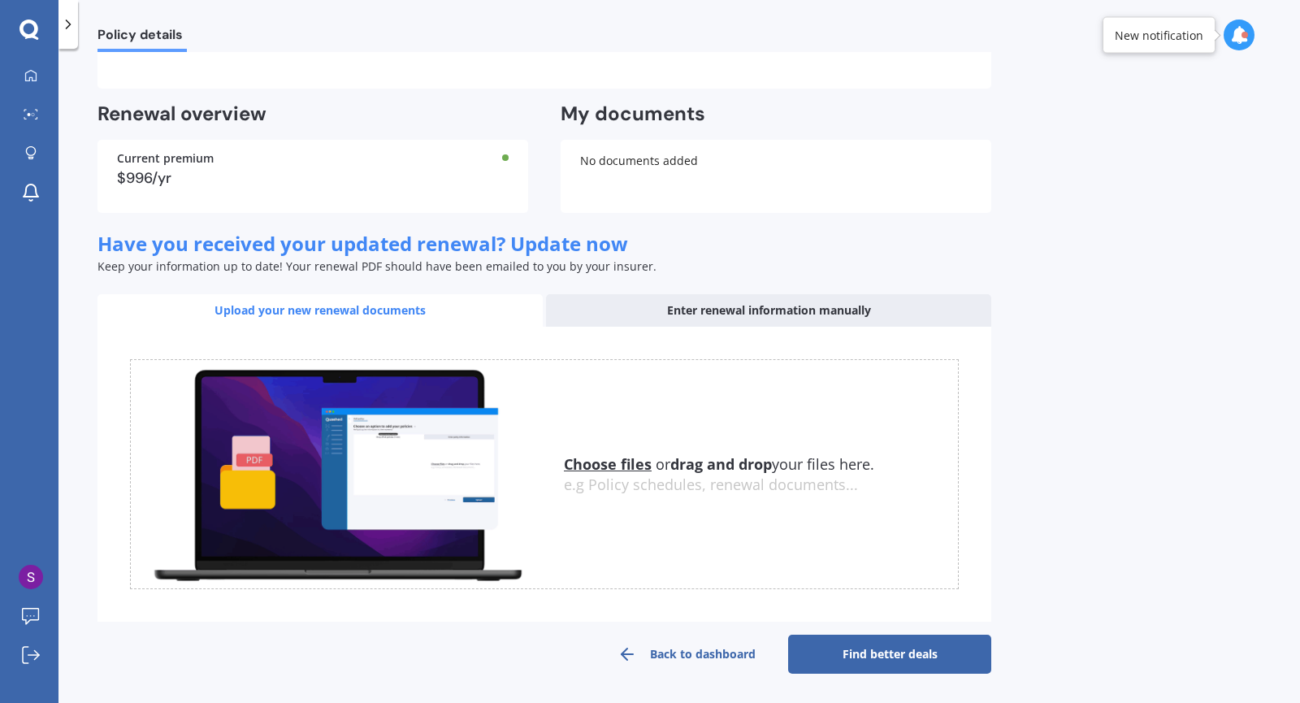
click at [912, 650] on link "Find better deals" at bounding box center [889, 653] width 203 height 39
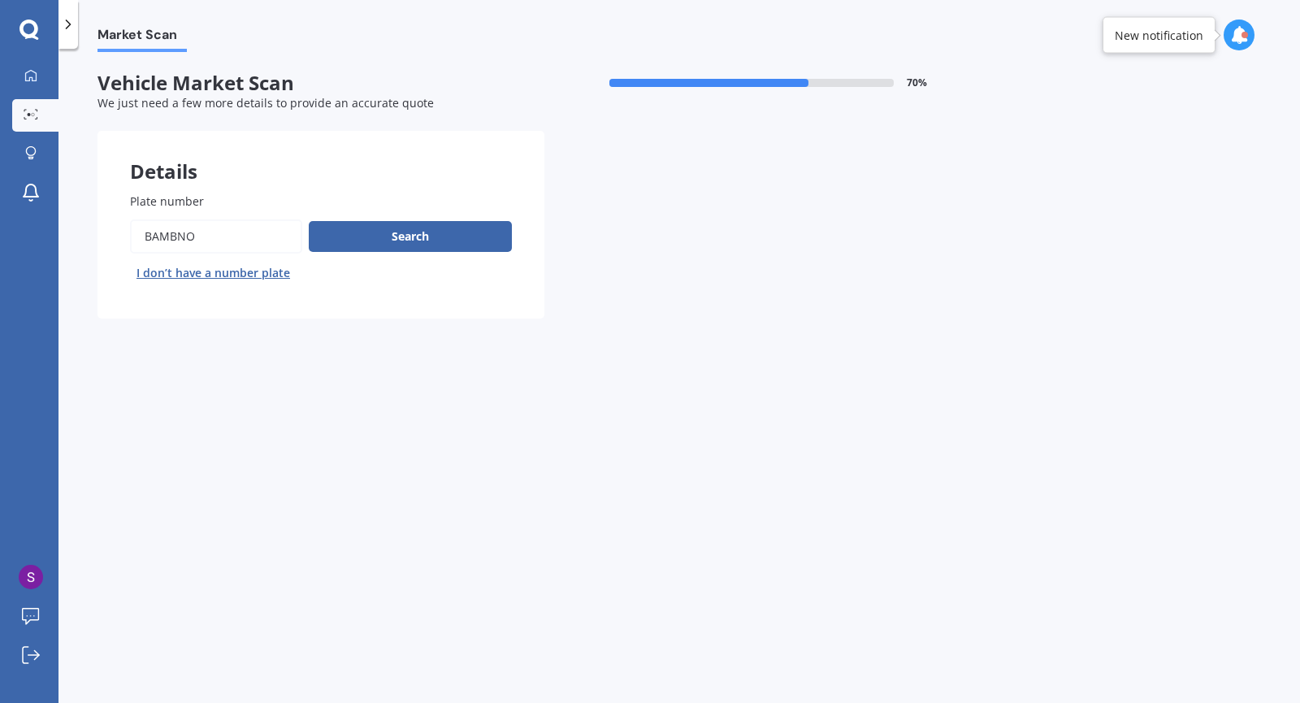
click at [431, 239] on button "Search" at bounding box center [410, 236] width 203 height 31
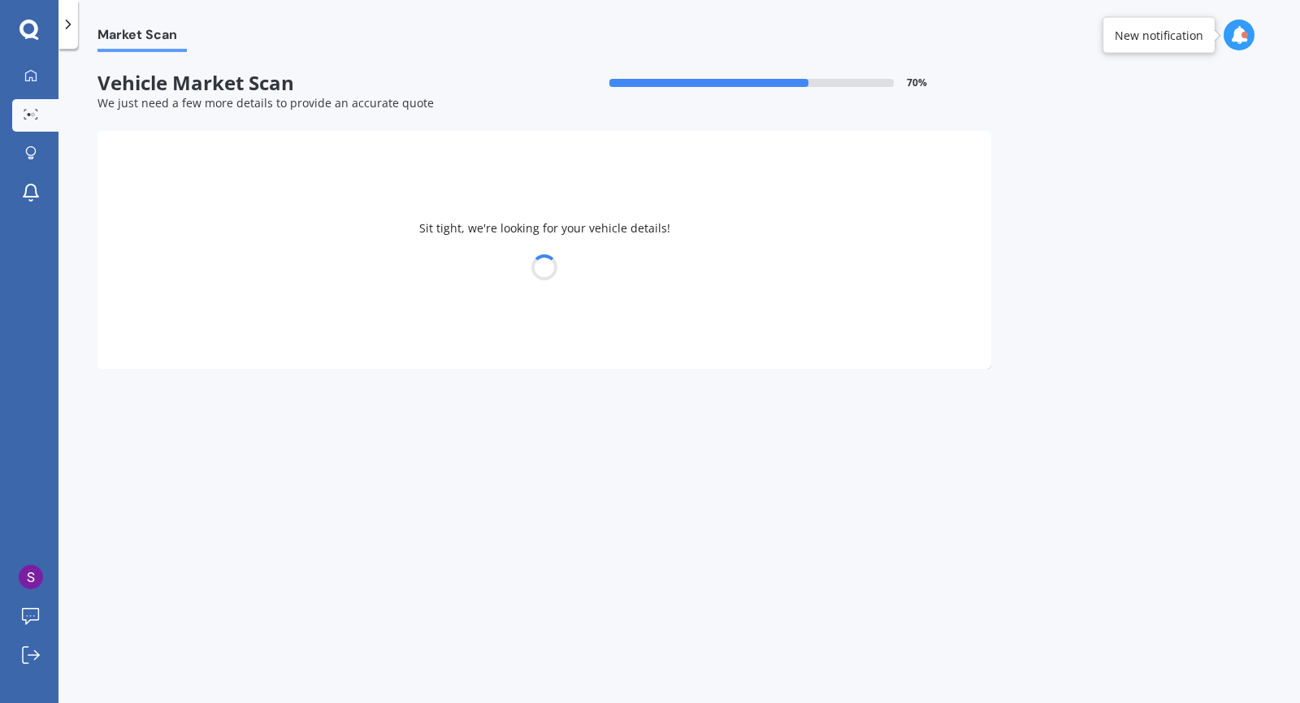
select select "HOLDEN"
select select "[US_STATE]"
select select "14"
select select "06"
select select "1970"
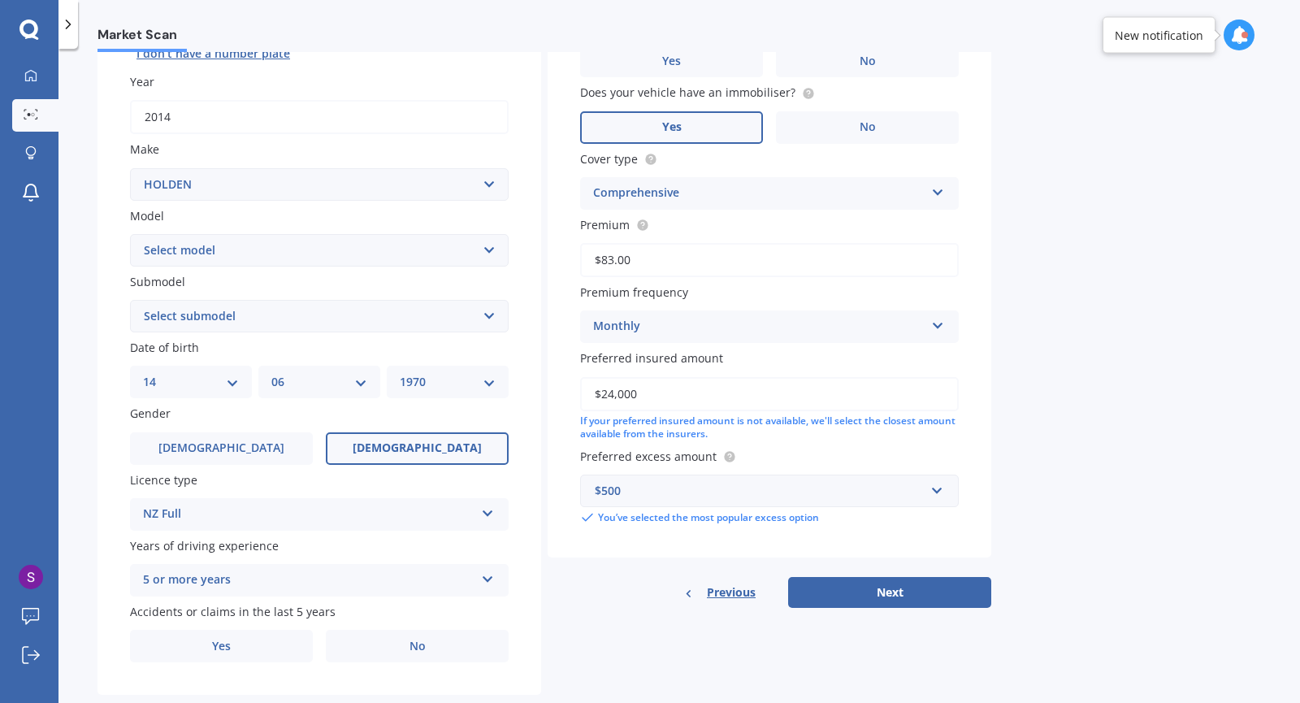
scroll to position [220, 0]
click at [227, 454] on span "[DEMOGRAPHIC_DATA]" at bounding box center [221, 447] width 129 height 14
click at [0, 0] on input "[DEMOGRAPHIC_DATA]" at bounding box center [0, 0] width 0 height 0
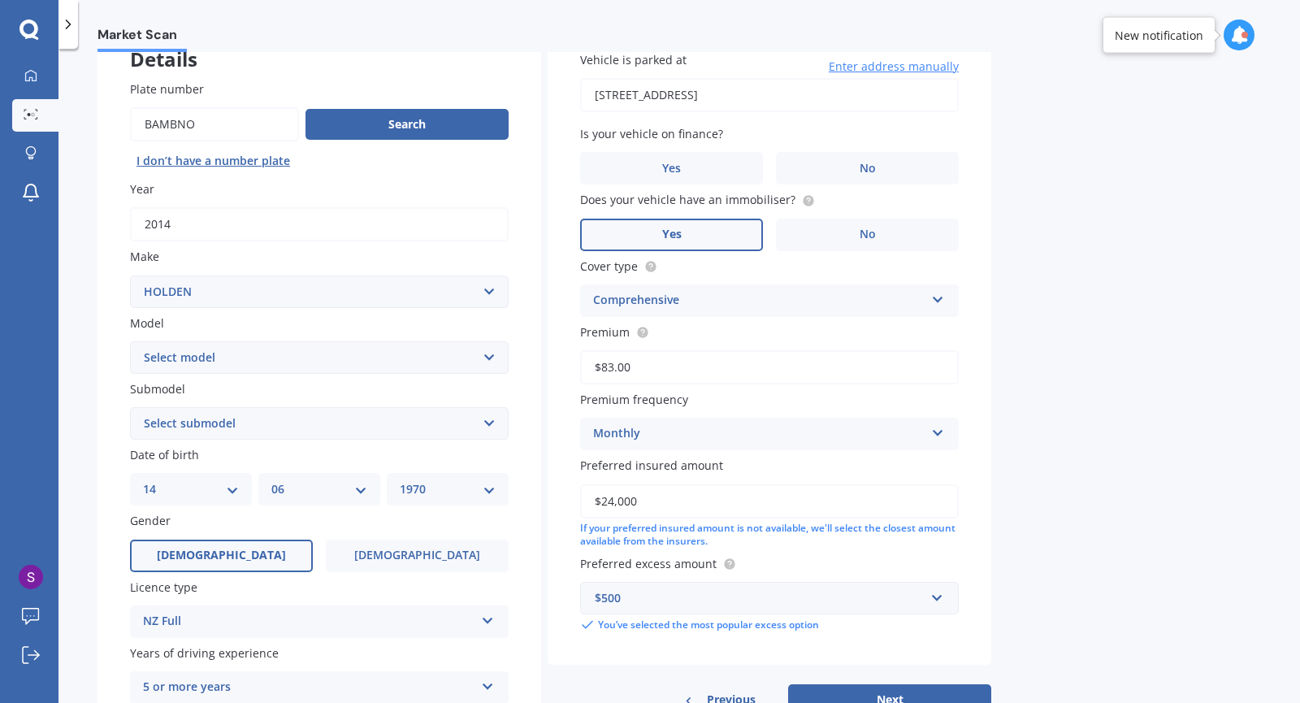
scroll to position [114, 0]
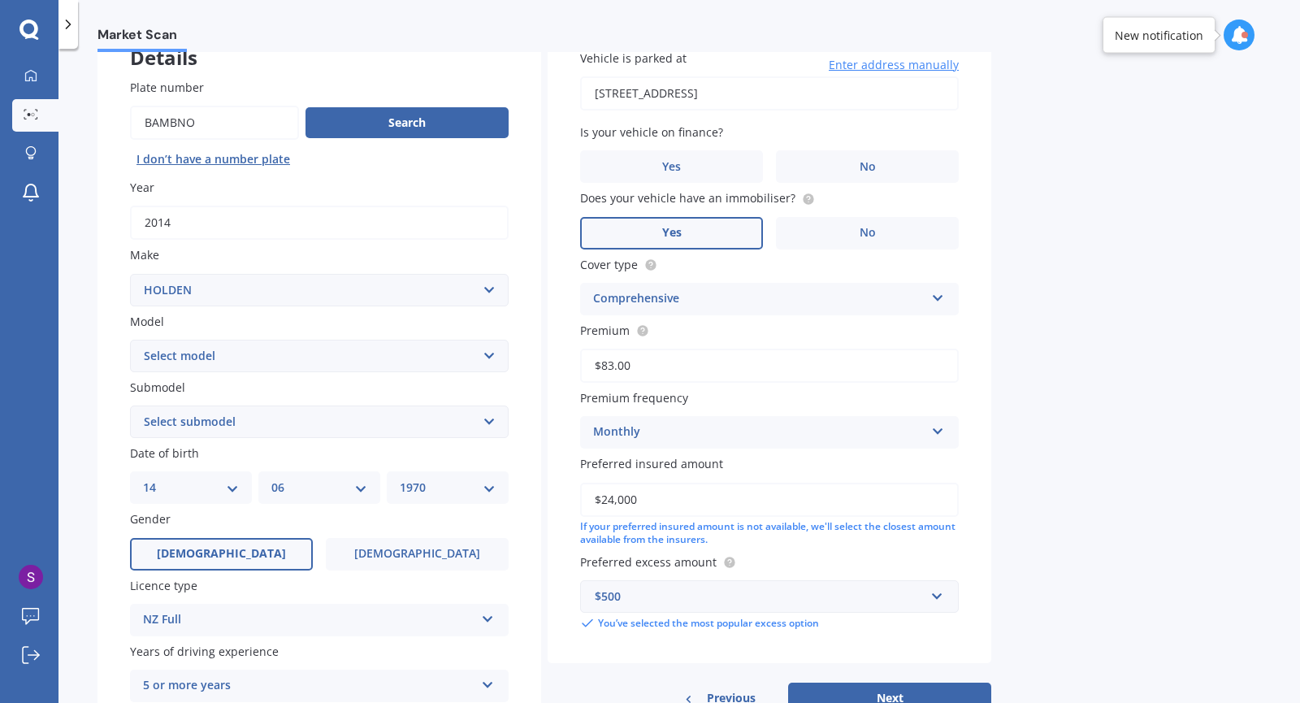
click at [236, 492] on select "DD 01 02 03 04 05 06 07 08 09 10 11 12 13 14 15 16 17 18 19 20 21 22 23 24 25 2…" at bounding box center [191, 487] width 96 height 18
select select "22"
click at [143, 480] on select "DD 01 02 03 04 05 06 07 08 09 10 11 12 13 14 15 16 17 18 19 20 21 22 23 24 25 2…" at bounding box center [191, 487] width 96 height 18
click at [363, 489] on select "MM 01 02 03 04 05 06 07 08 09 10 11 12" at bounding box center [319, 487] width 96 height 18
select select "02"
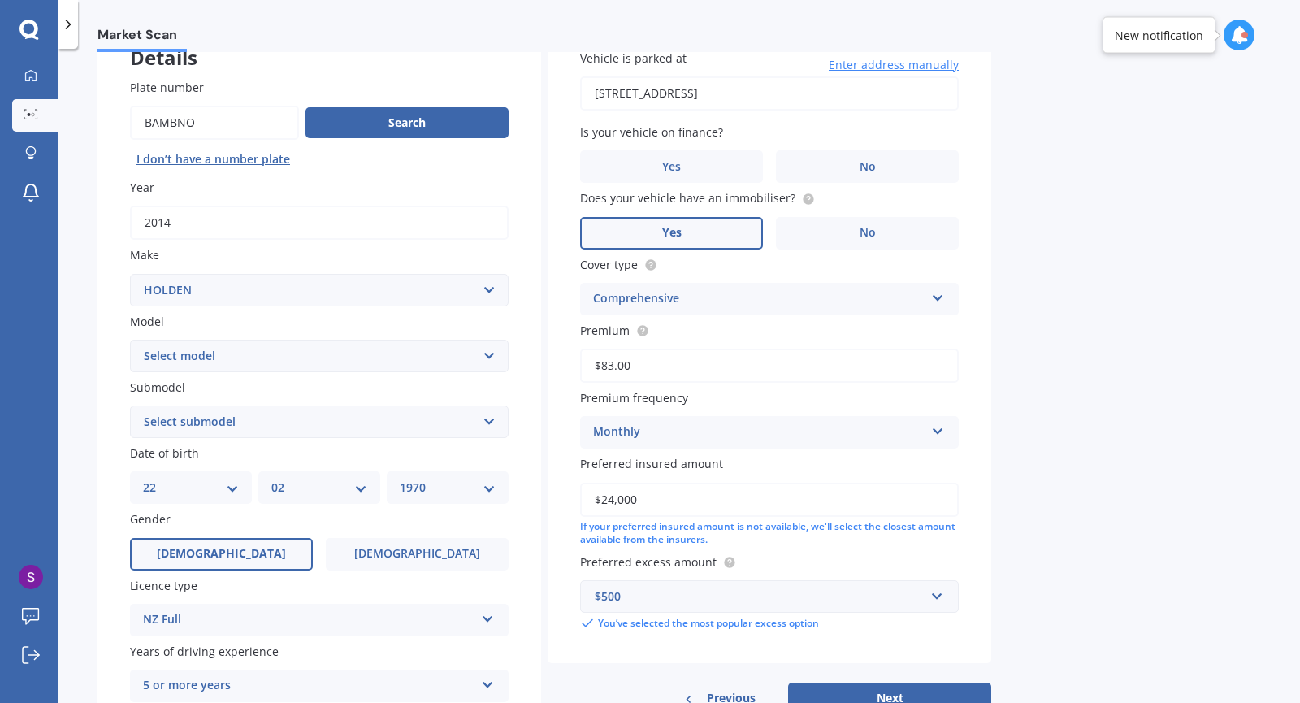
click at [271, 480] on select "MM 01 02 03 04 05 06 07 08 09 10 11 12" at bounding box center [319, 487] width 96 height 18
click at [490, 495] on select "YYYY 2025 2024 2023 2022 2021 2020 2019 2018 2017 2016 2015 2014 2013 2012 2011…" at bounding box center [448, 487] width 96 height 18
select select "1969"
click at [400, 480] on select "YYYY 2025 2024 2023 2022 2021 2020 2019 2018 2017 2016 2015 2014 2013 2012 2011…" at bounding box center [448, 487] width 96 height 18
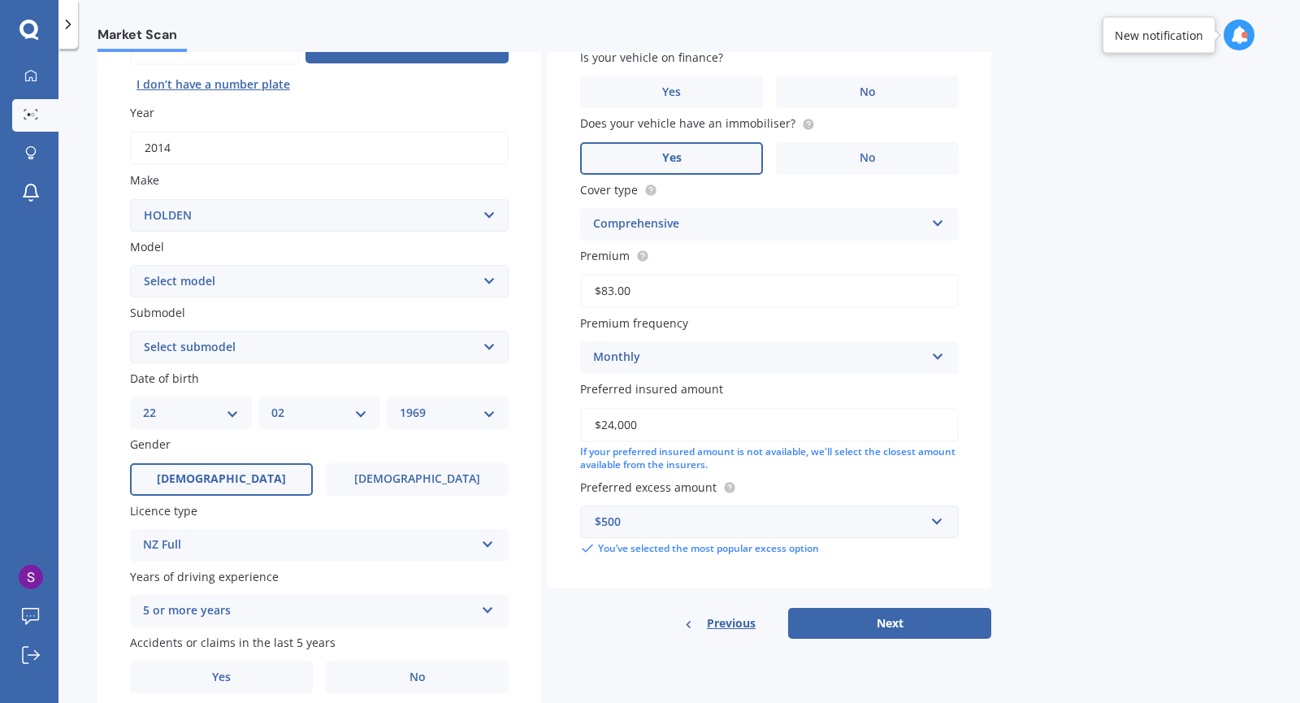
scroll to position [258, 0]
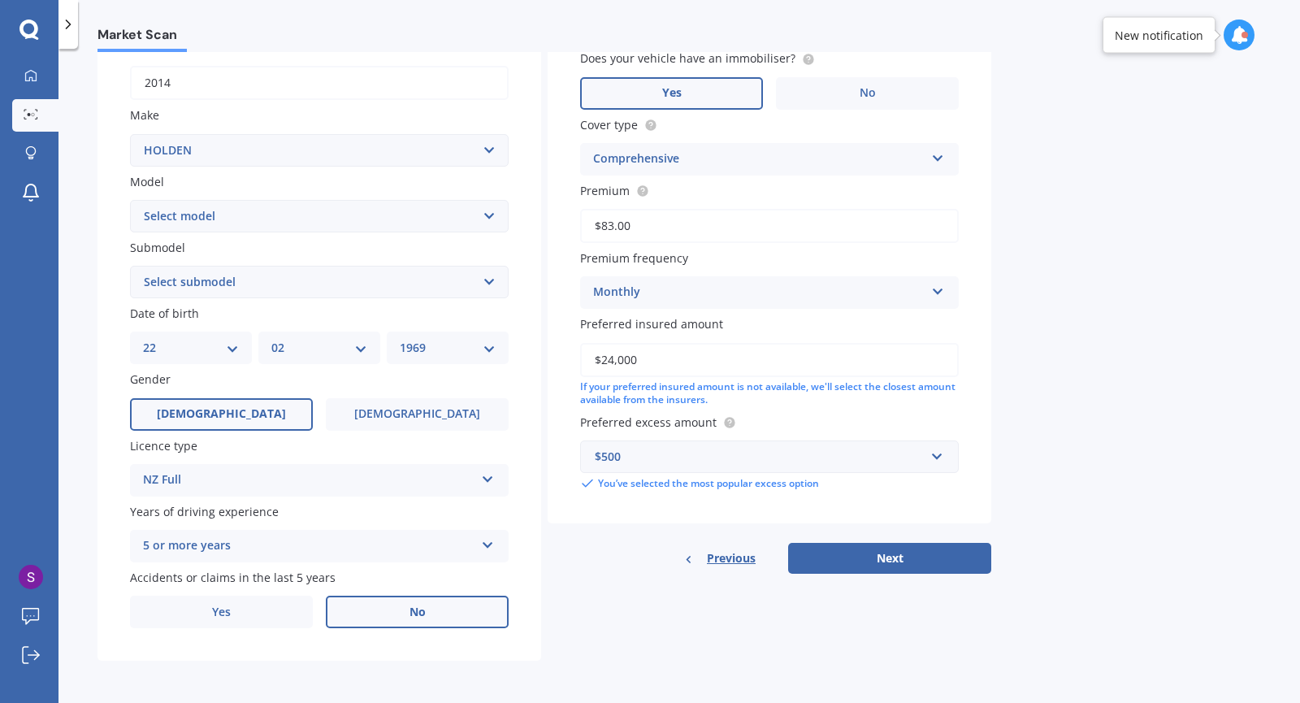
click at [407, 614] on label "No" at bounding box center [417, 611] width 183 height 32
click at [0, 0] on input "No" at bounding box center [0, 0] width 0 height 0
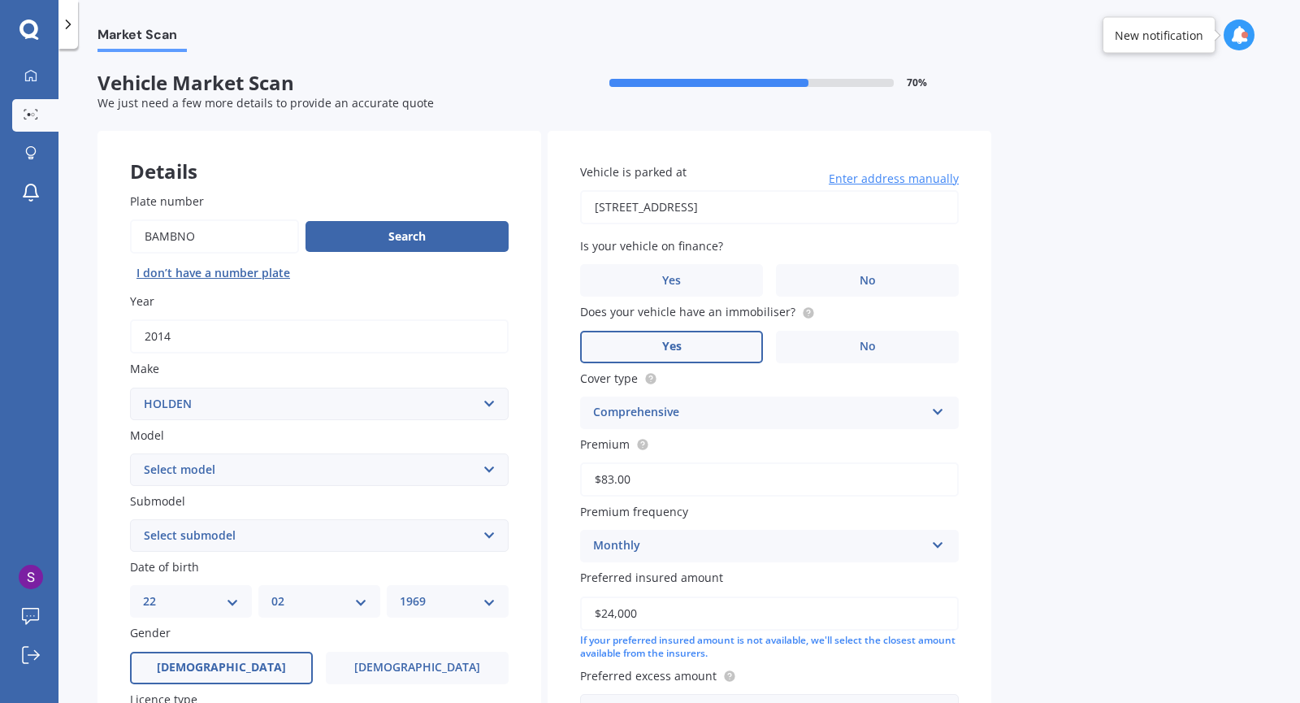
scroll to position [4, 0]
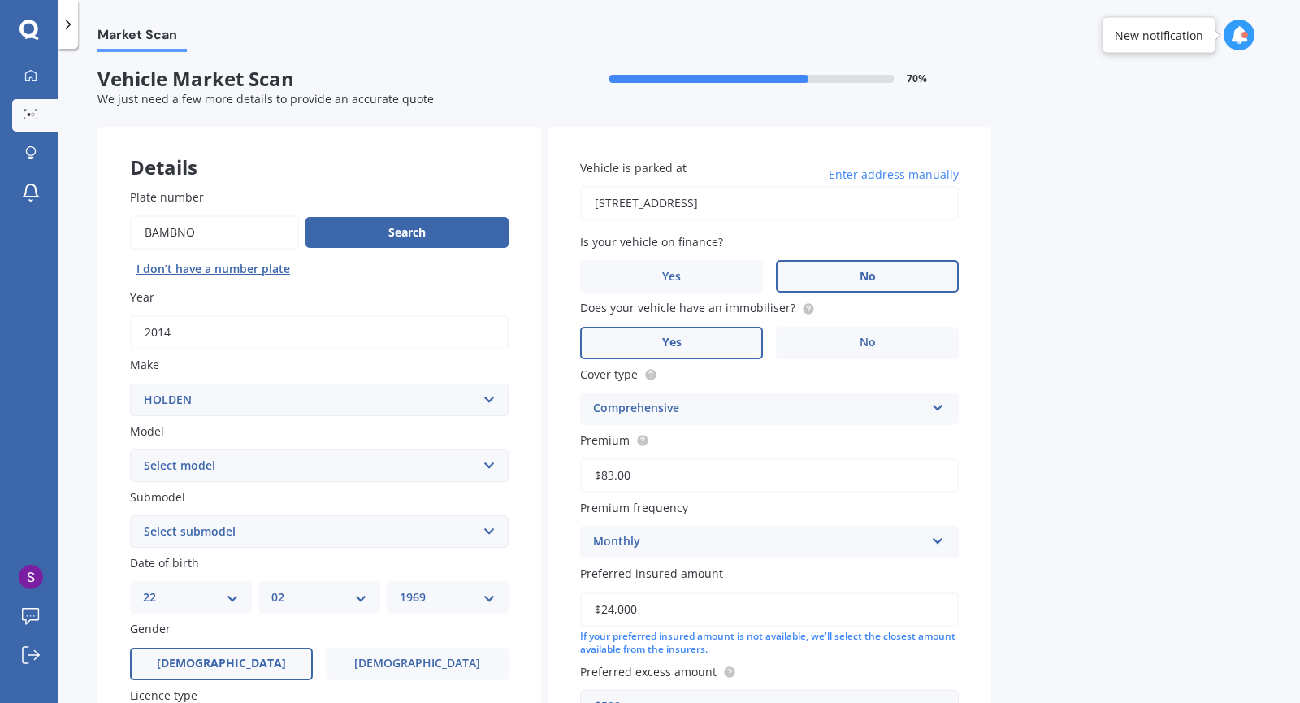
click at [867, 284] on span "No" at bounding box center [868, 277] width 16 height 14
click at [0, 0] on input "No" at bounding box center [0, 0] width 0 height 0
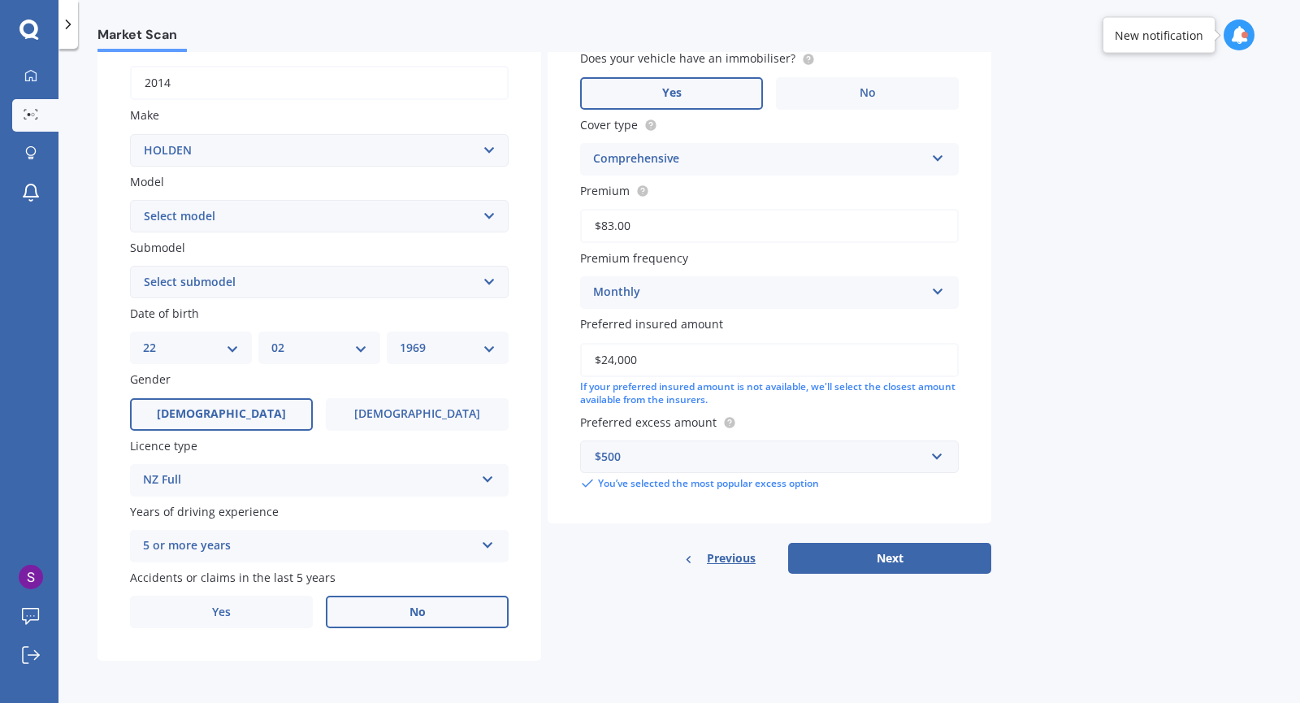
scroll to position [258, 0]
click at [927, 556] on button "Next" at bounding box center [889, 558] width 203 height 31
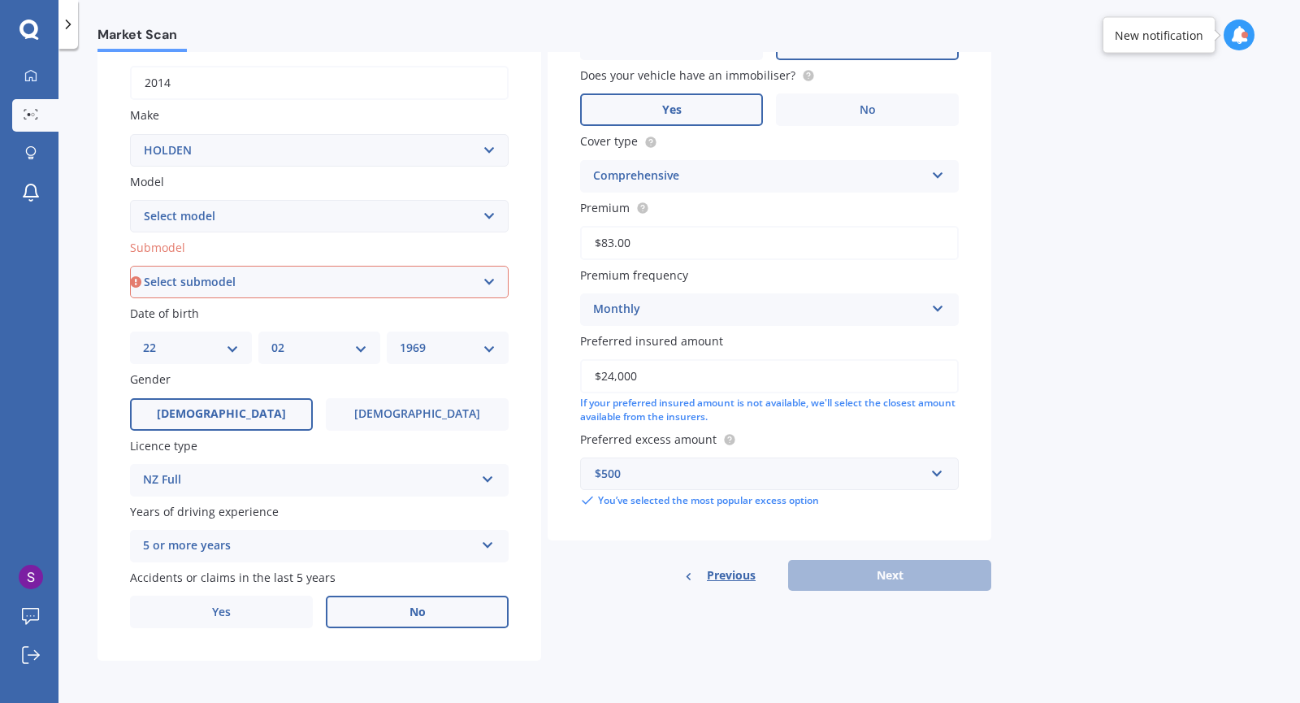
click at [485, 275] on select "Select submodel 2.8 Turbo Diesel 3.0 Turbo Diesel 2WD 3.0 Turbo Diesel 4WD LS L…" at bounding box center [319, 282] width 379 height 32
select select "LT 2.8 DIESEL"
click at [130, 266] on select "Select submodel 2.8 Turbo Diesel 3.0 Turbo Diesel 2WD 3.0 Turbo Diesel 4WD LS L…" at bounding box center [319, 282] width 379 height 32
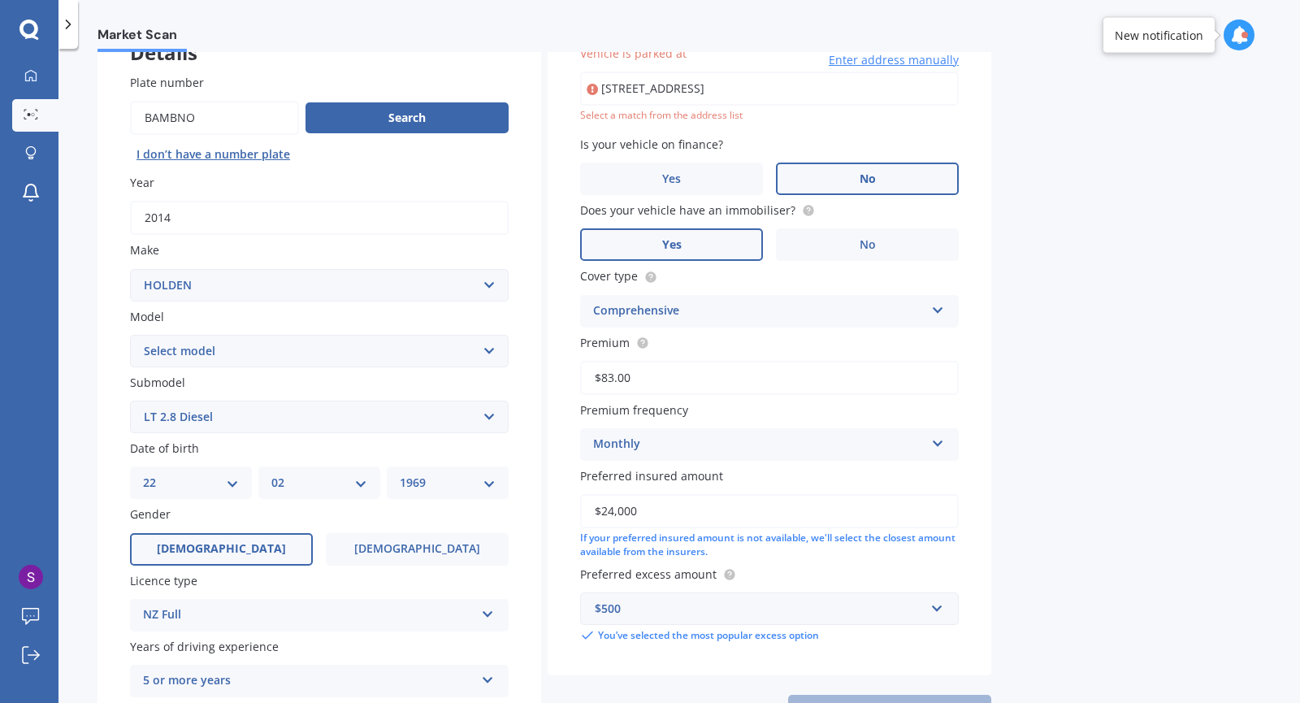
scroll to position [111, 0]
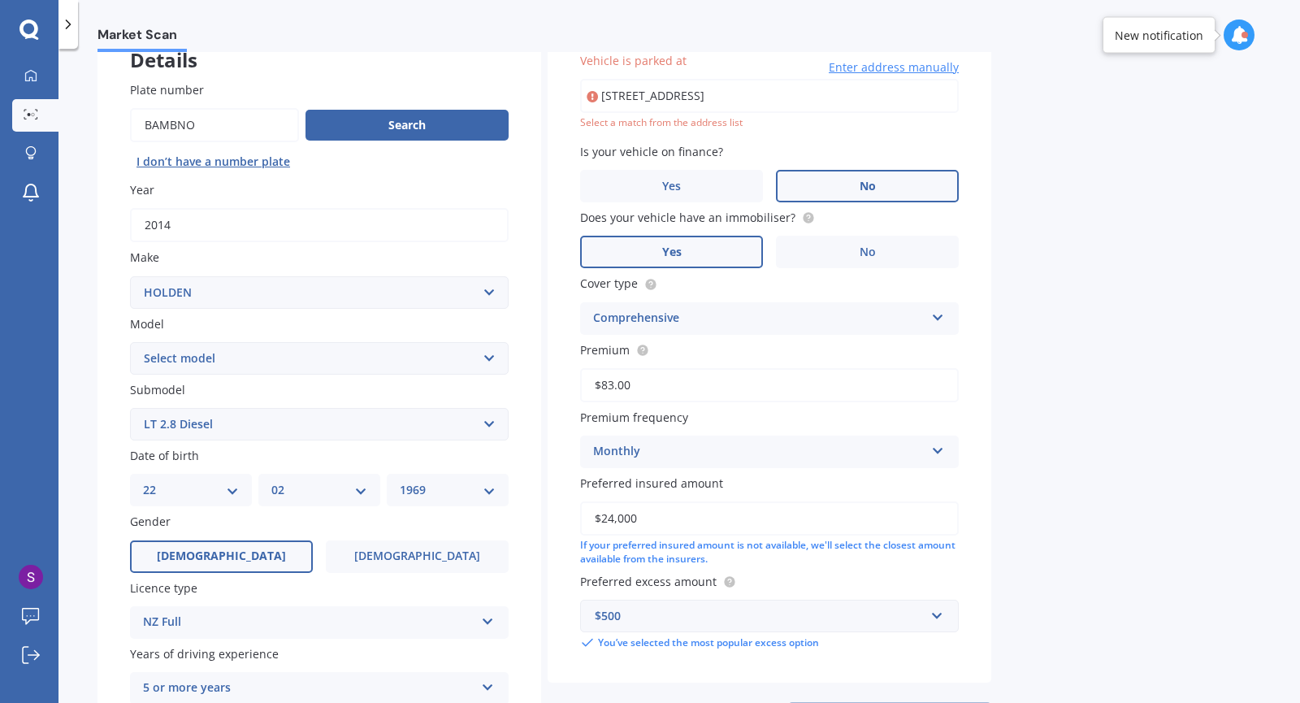
type input "[STREET_ADDRESS]"
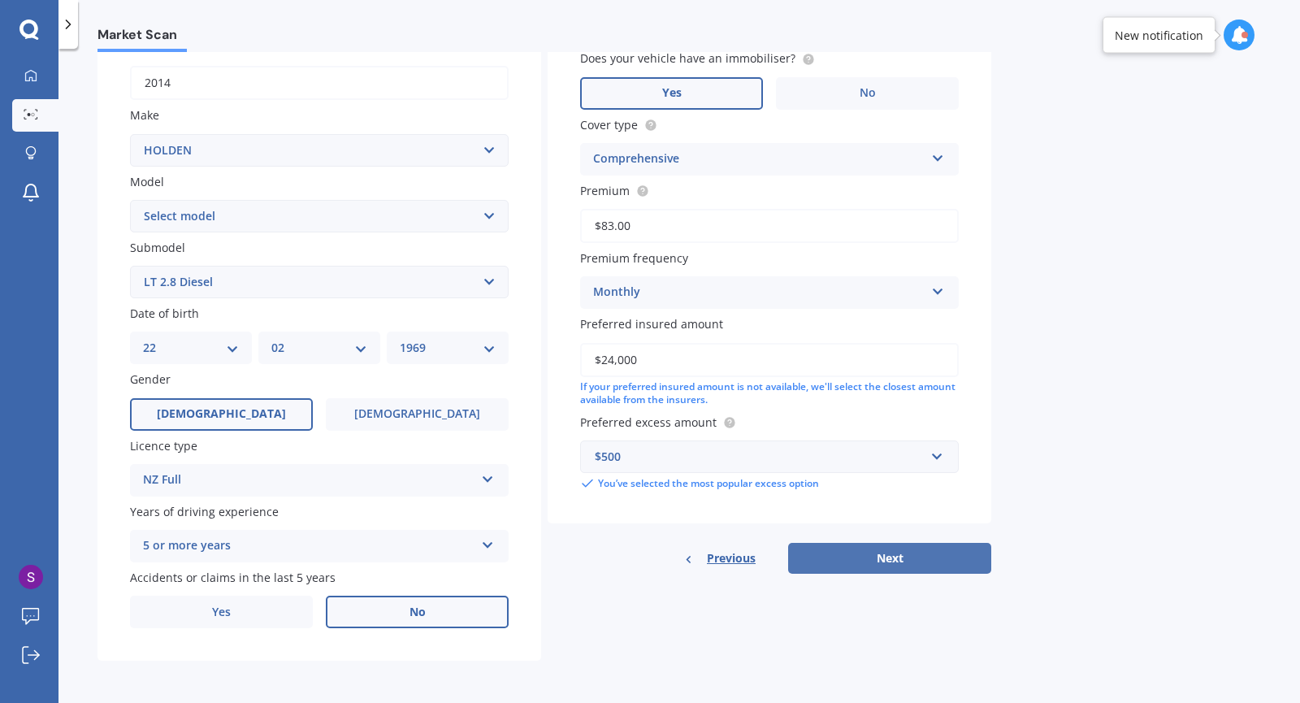
click at [922, 564] on button "Next" at bounding box center [889, 558] width 203 height 31
select select "22"
select select "02"
select select "1969"
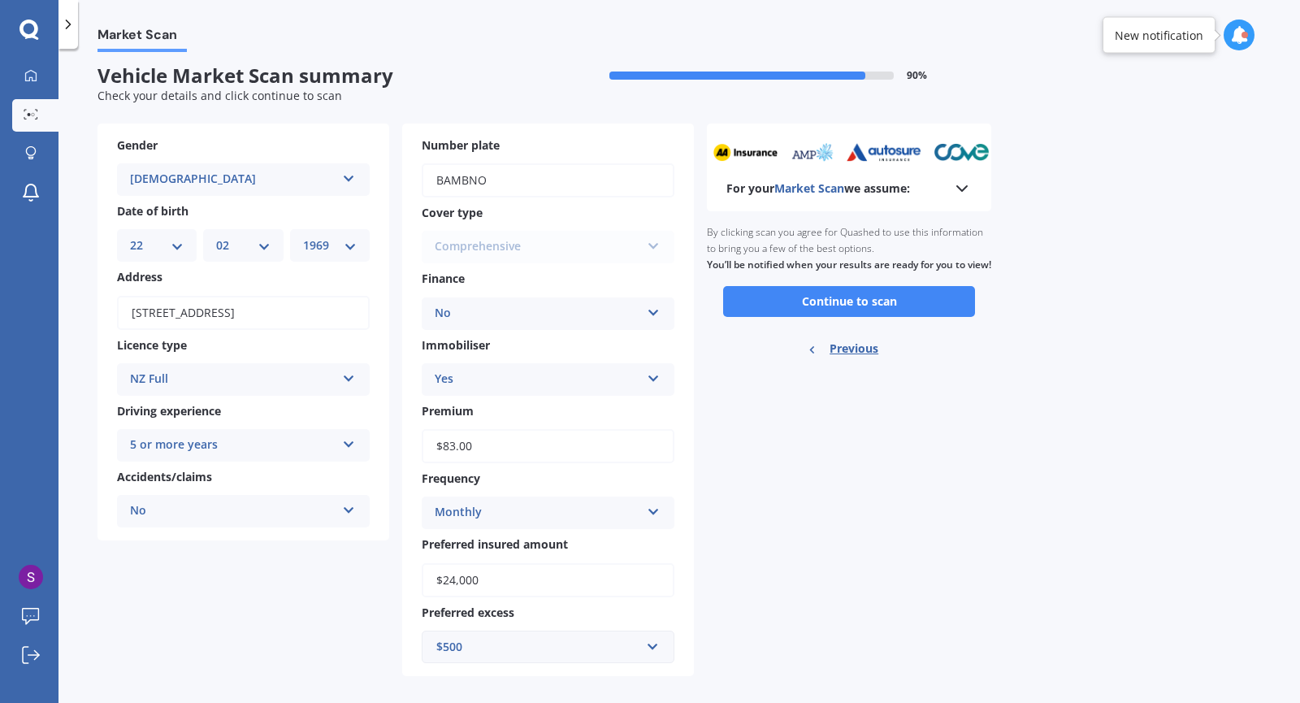
scroll to position [0, 0]
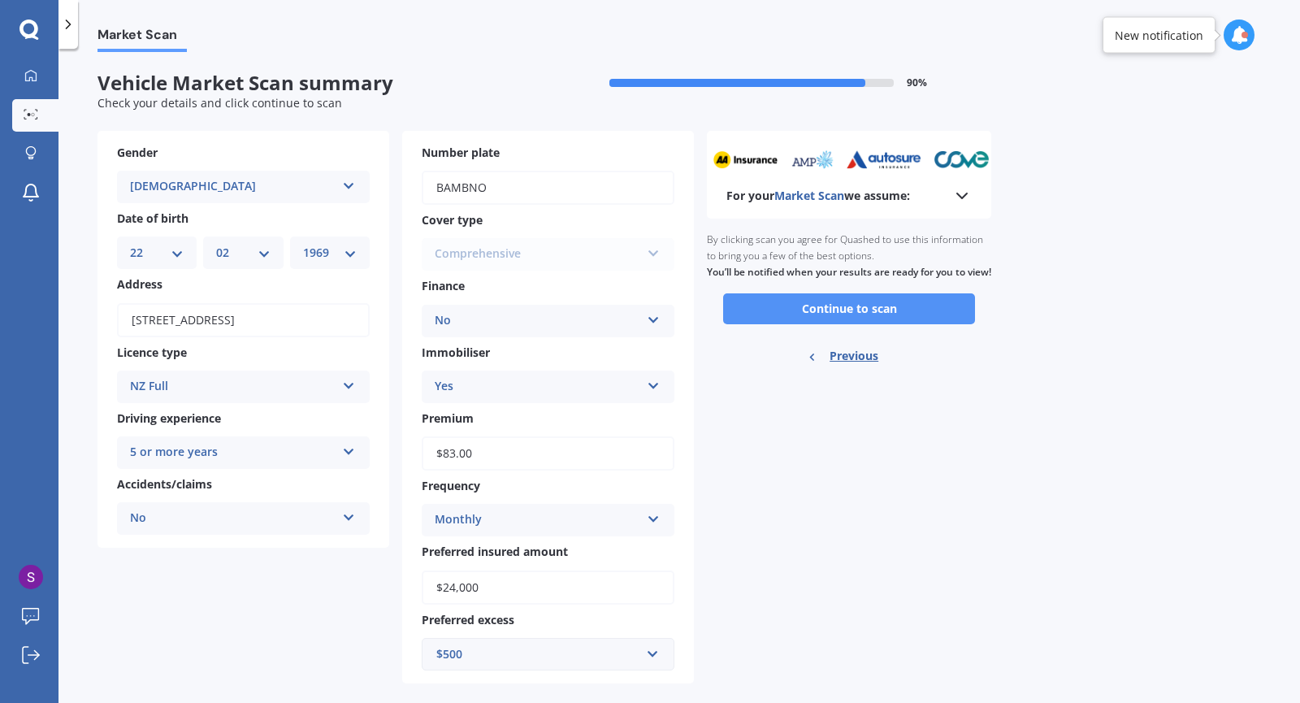
click at [933, 323] on button "Continue to scan" at bounding box center [849, 308] width 252 height 31
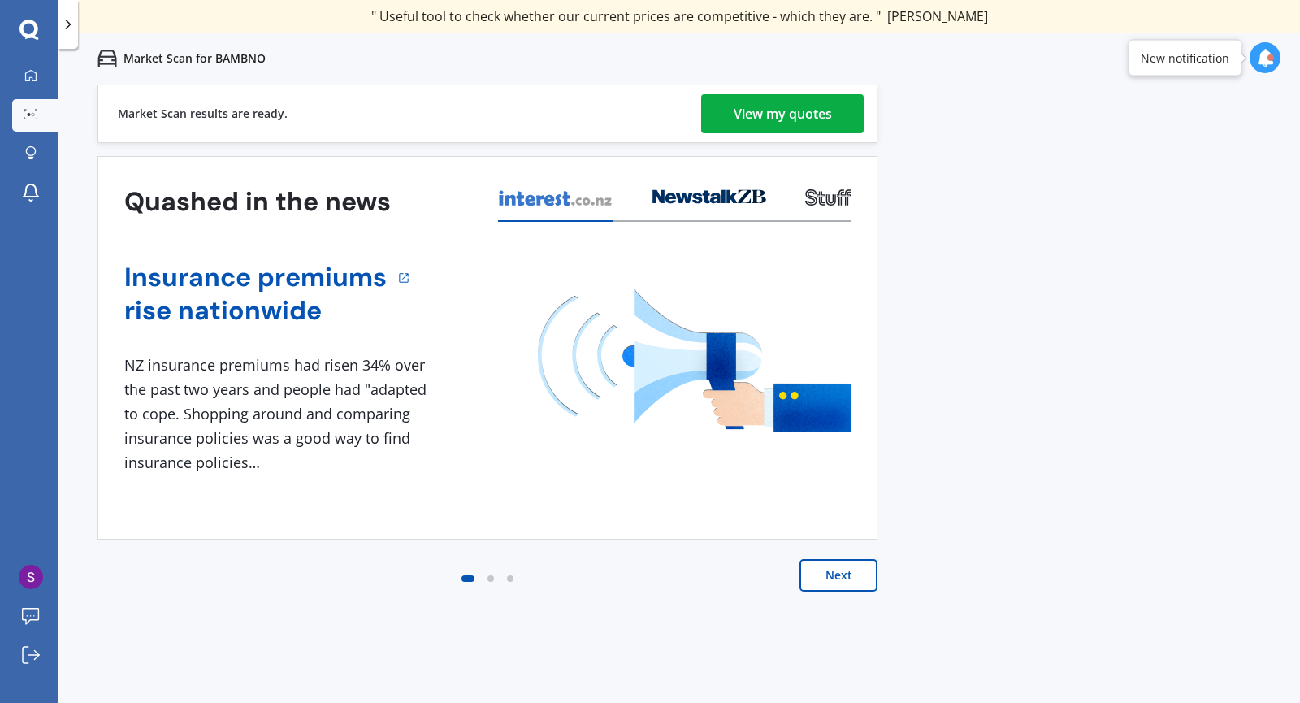
click at [743, 110] on div "View my quotes" at bounding box center [783, 113] width 98 height 39
